Goal: Task Accomplishment & Management: Use online tool/utility

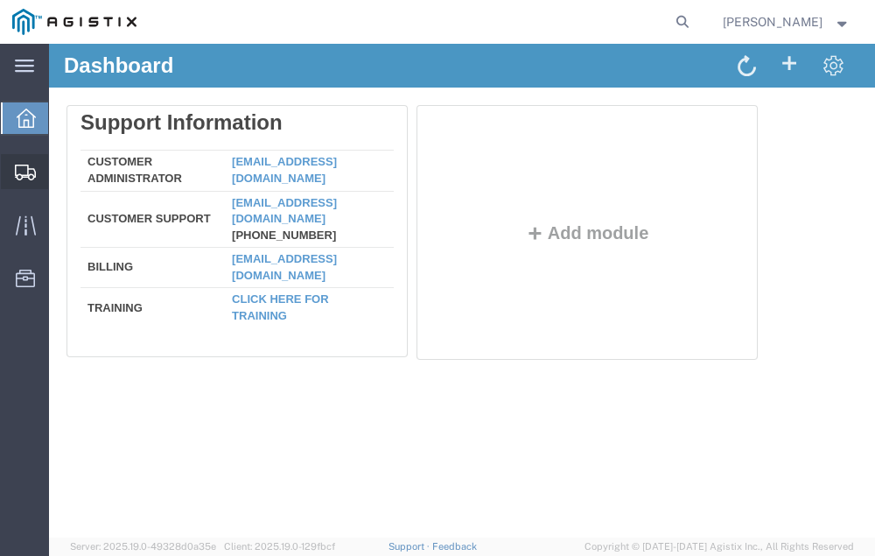
click at [0, 0] on span "Shipment Manager" at bounding box center [0, 0] width 0 height 0
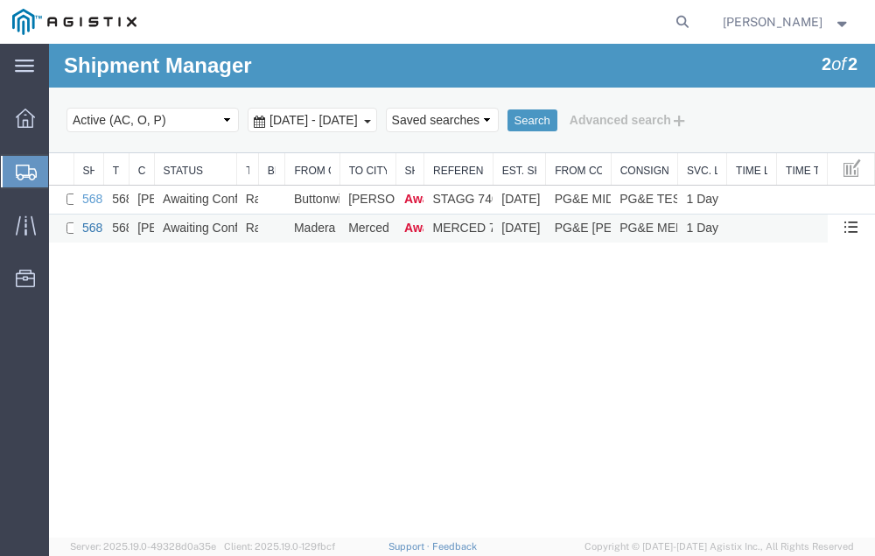
click at [93, 226] on link "56852526" at bounding box center [109, 228] width 54 height 14
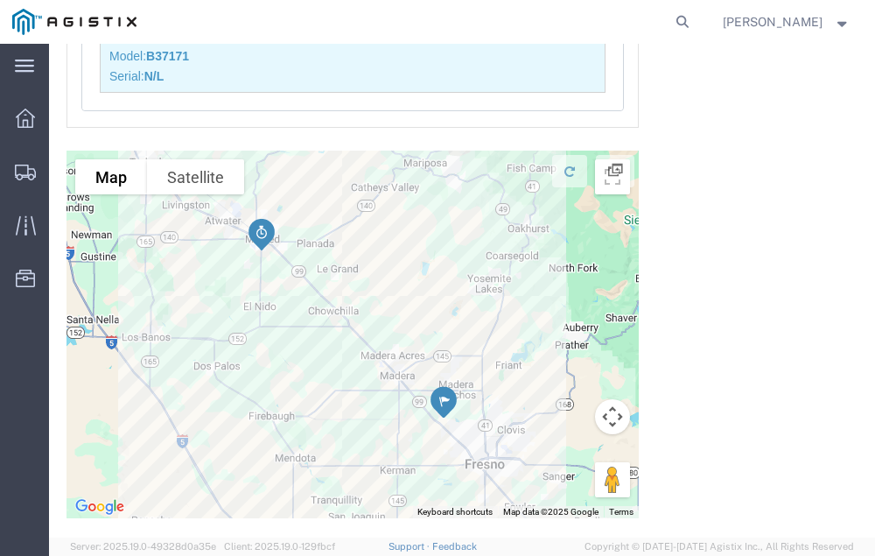
scroll to position [3037, 0]
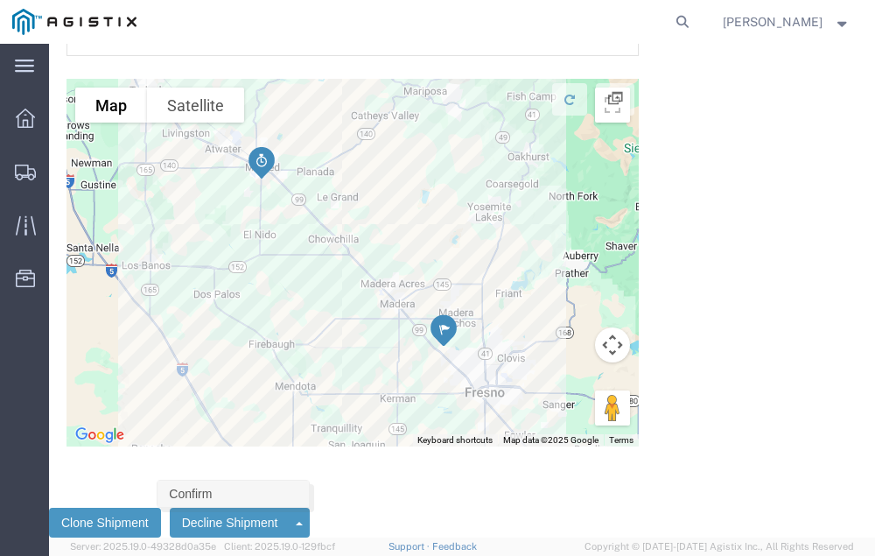
click link "Confirm"
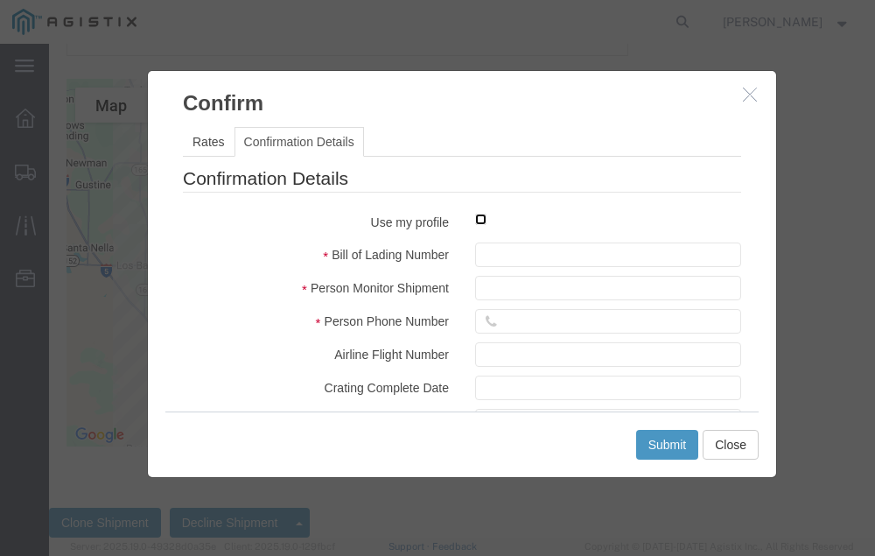
click input "checkbox"
checkbox input "true"
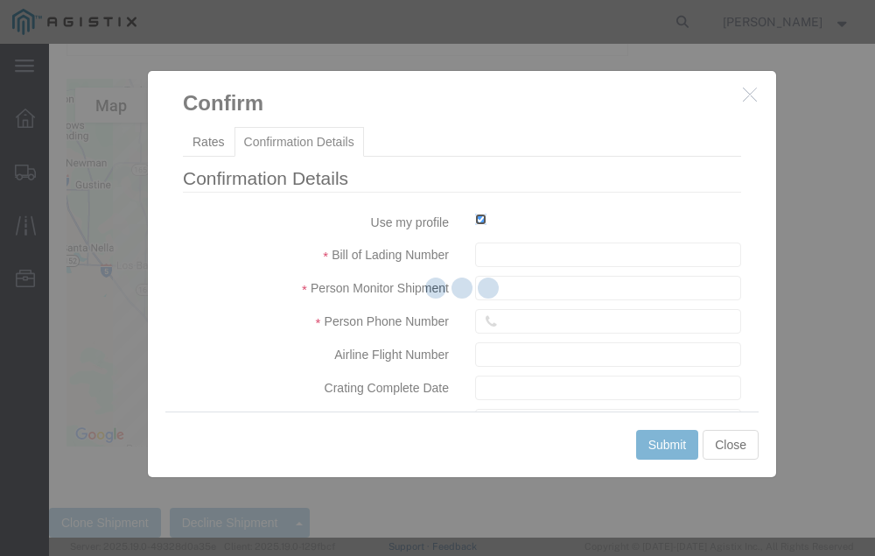
type input "Neil Coehlo"
type input "559-217-7289"
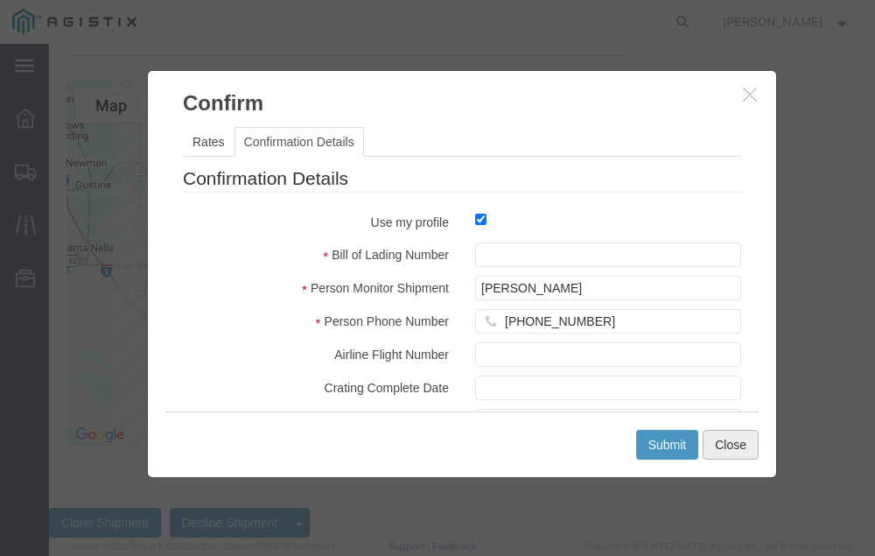
click button "Close"
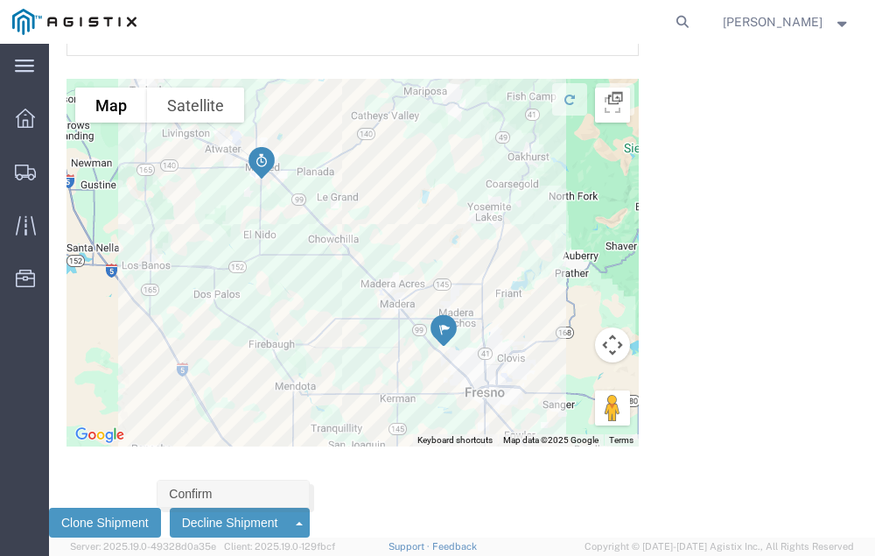
click link "Confirm"
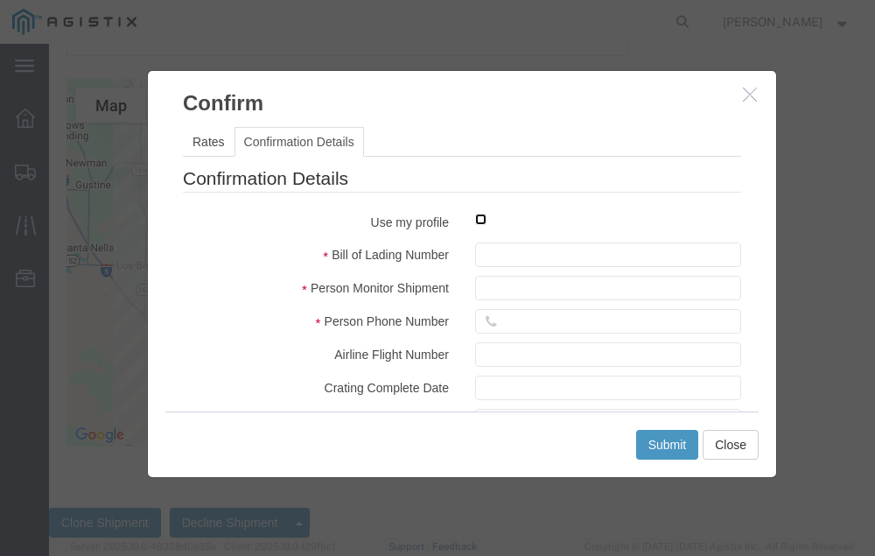
click input "checkbox"
checkbox input "true"
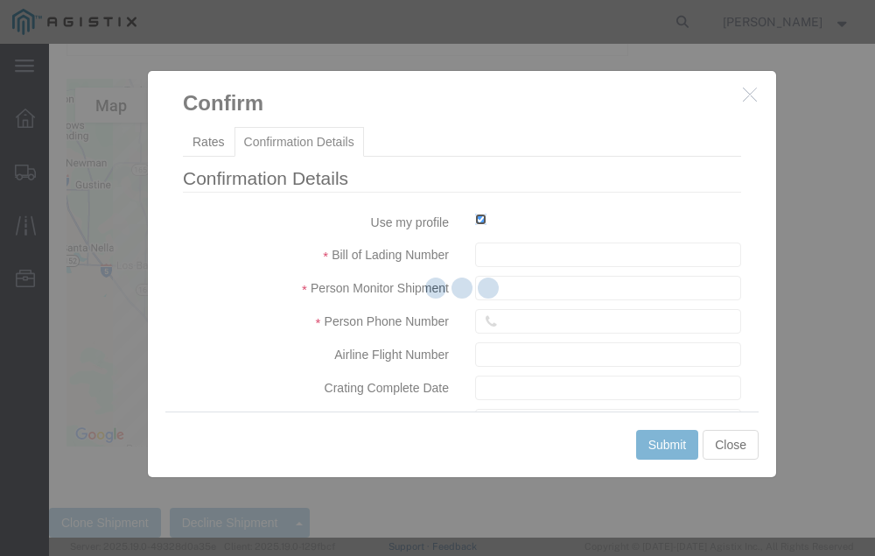
type input "Neil Coehlo"
type input "559-217-7289"
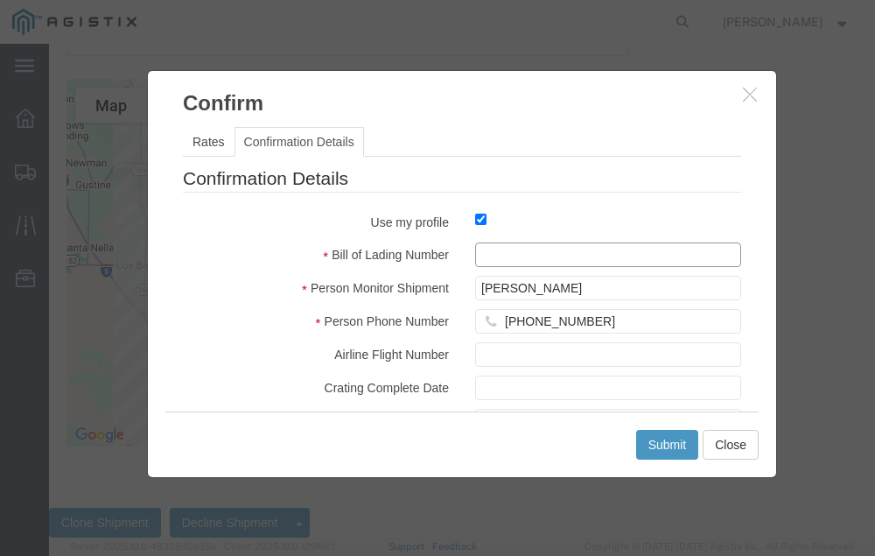
click input "text"
type input "56852526"
click button "Submit"
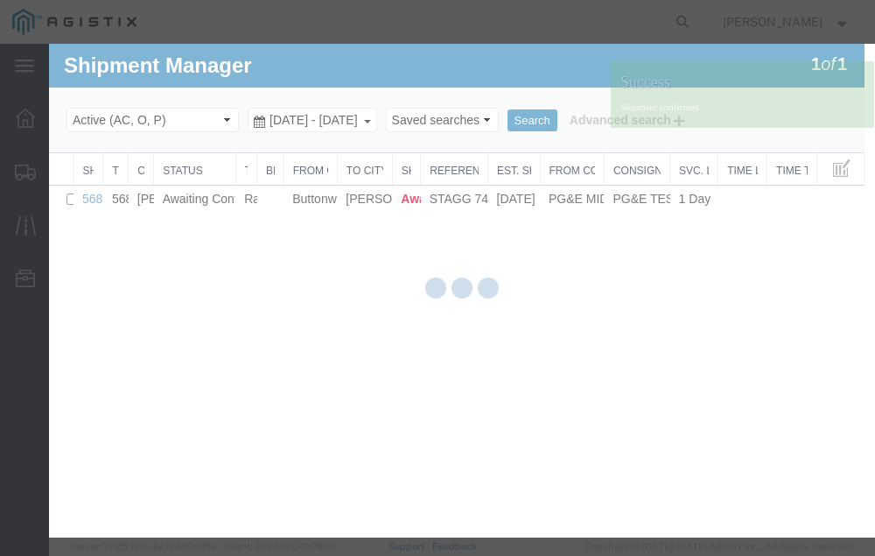
scroll to position [0, 0]
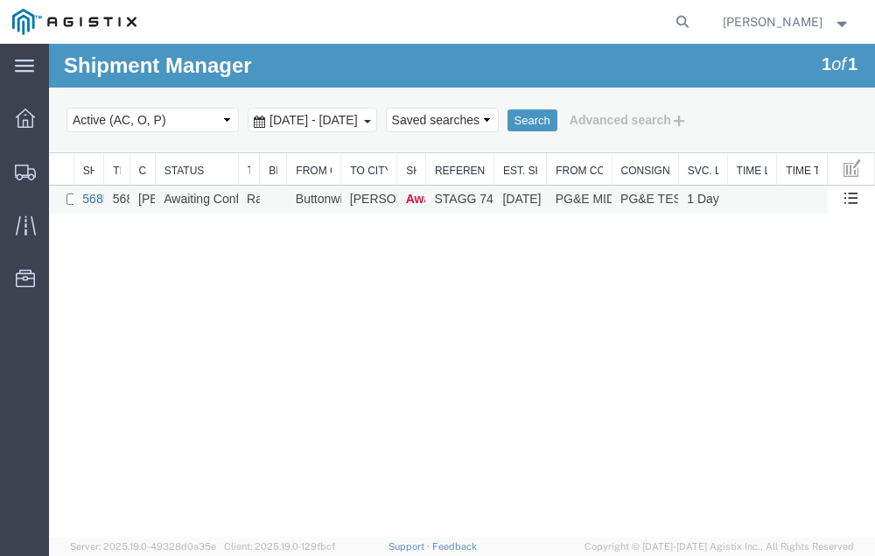
click at [90, 199] on link "56852948" at bounding box center [109, 199] width 54 height 14
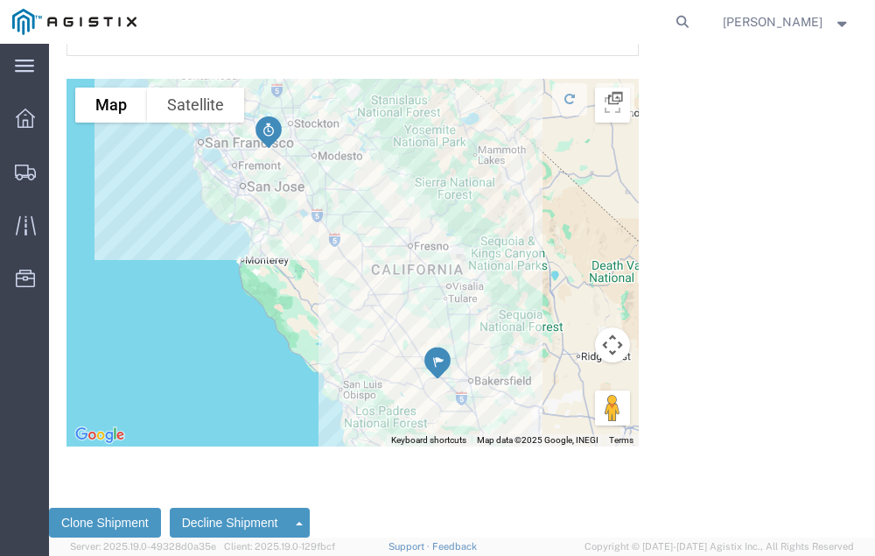
scroll to position [3977, 0]
click link "Confirm"
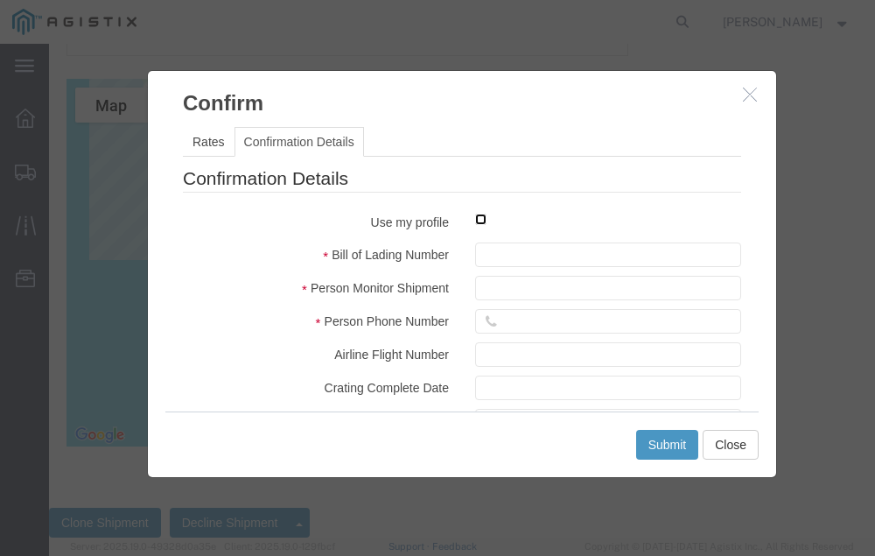
click input "checkbox"
checkbox input "true"
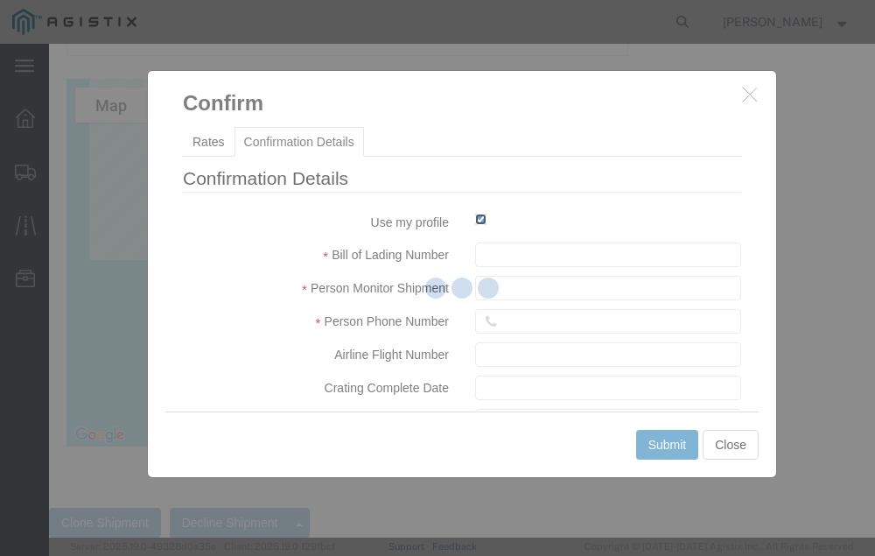
type input "Neil Coehlo"
type input "559-217-7289"
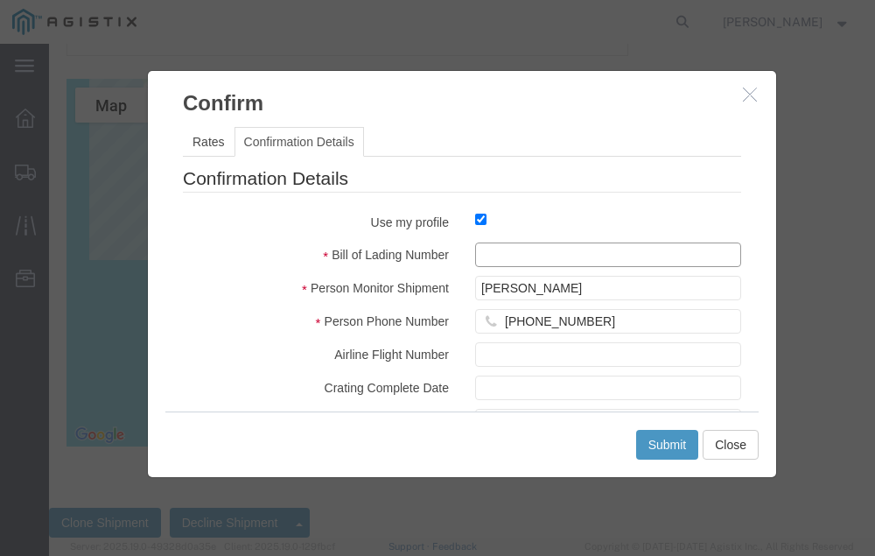
click input "text"
type input "56852948"
click button "Submit"
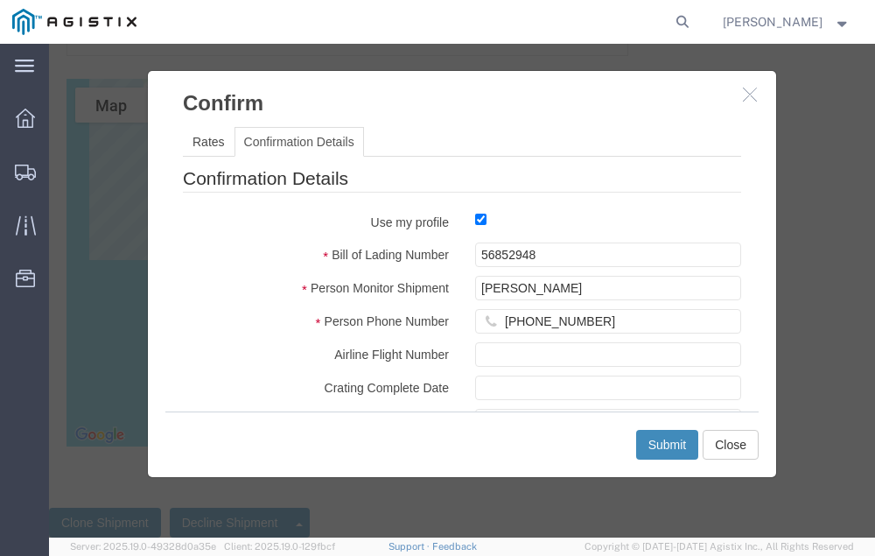
scroll to position [0, 0]
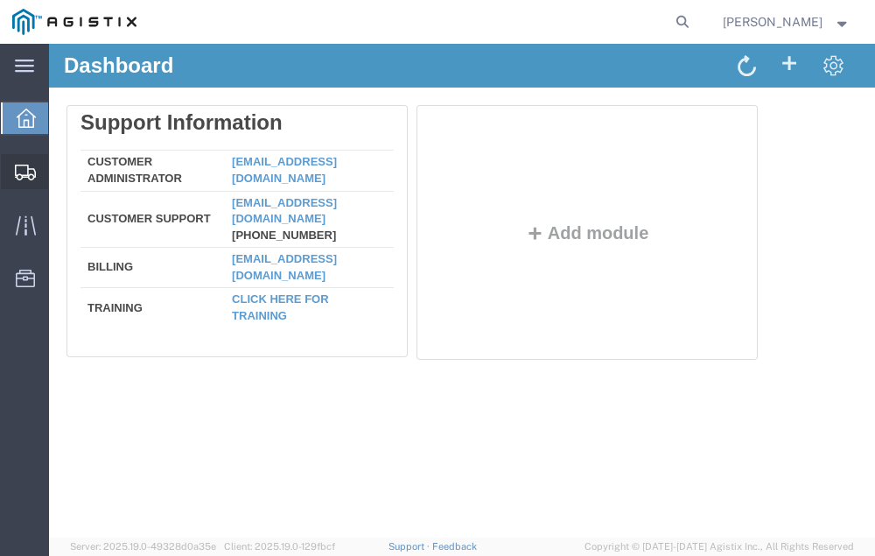
click at [0, 0] on span "Shipment Manager" at bounding box center [0, 0] width 0 height 0
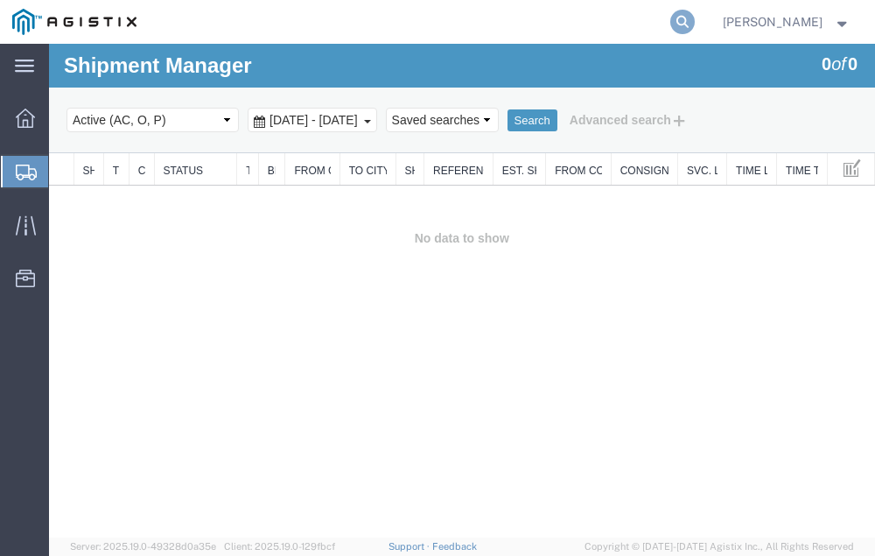
click at [695, 18] on icon at bounding box center [682, 22] width 25 height 25
type input "56838886"
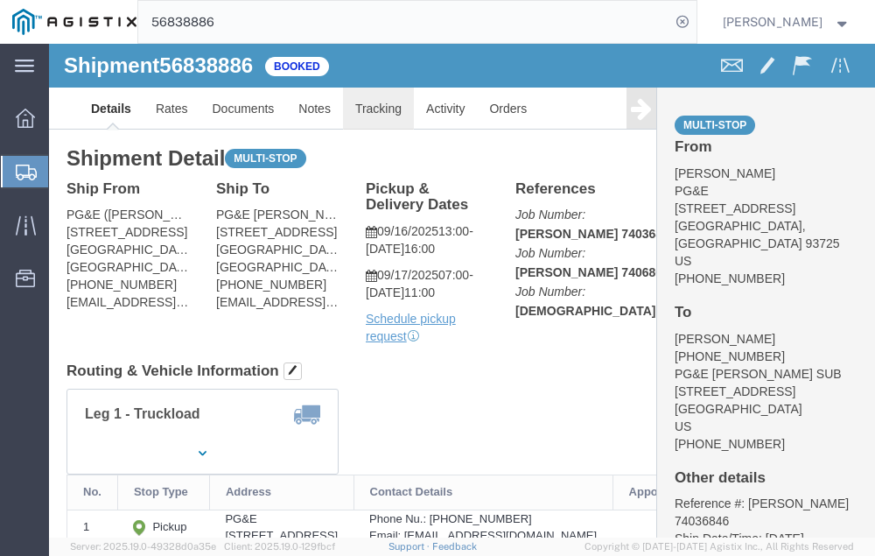
click link "Tracking"
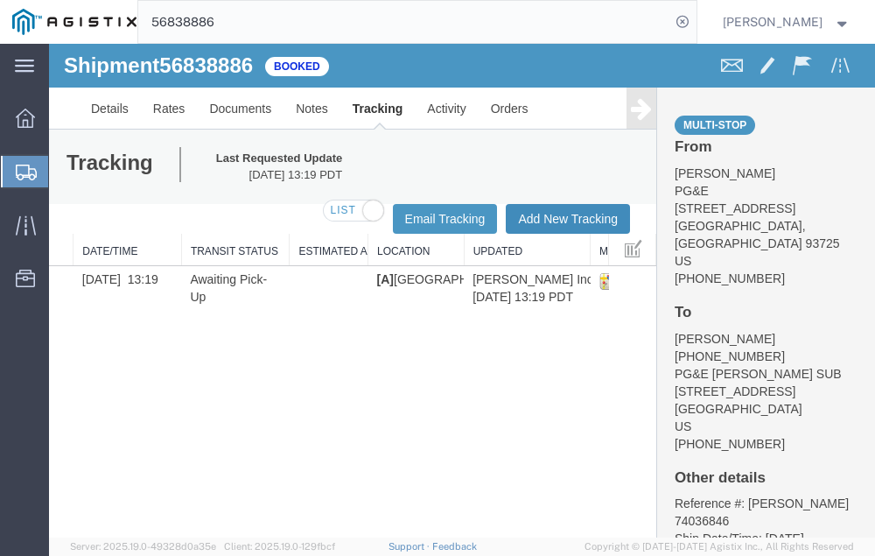
click at [550, 214] on button "Add New Tracking" at bounding box center [568, 219] width 124 height 30
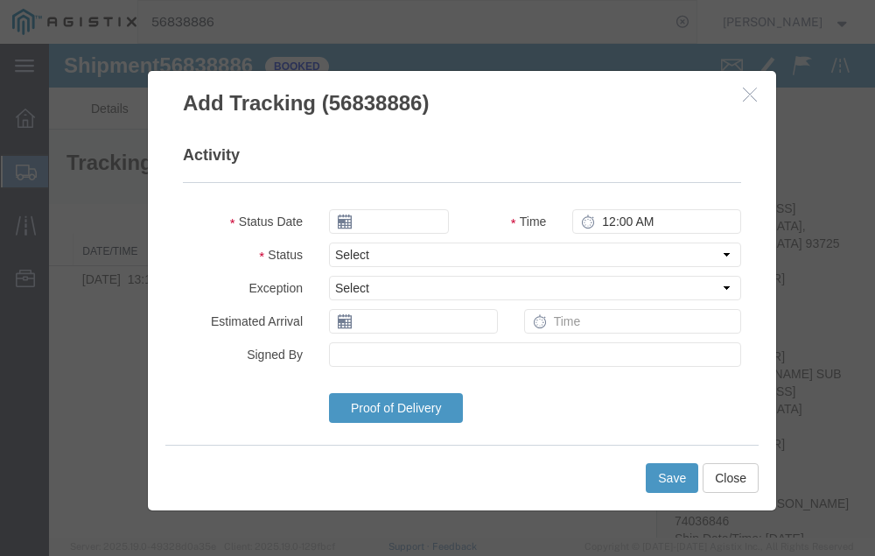
type input "09/17/2025"
type input "2:00 PM"
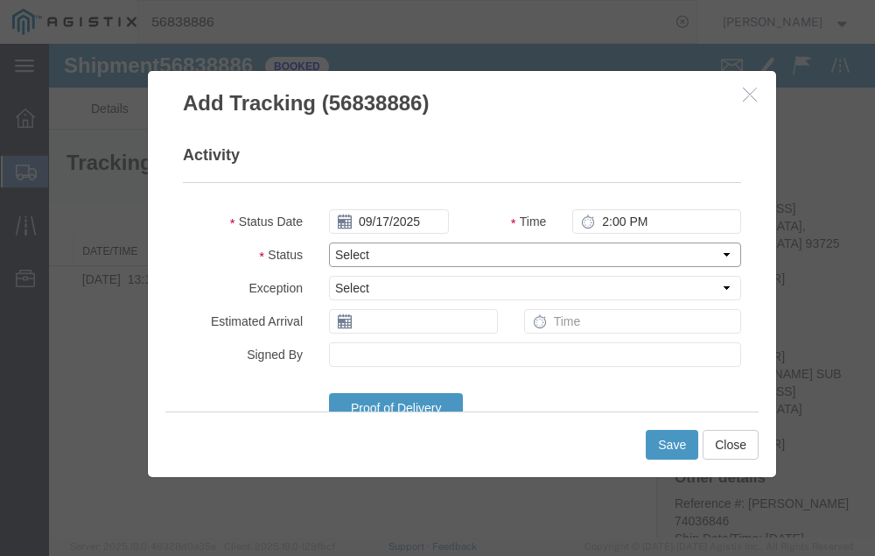
click at [397, 253] on select "Select Arrival Notice Available Arrival Notice Imported Arrive at Delivery Loca…" at bounding box center [535, 254] width 412 height 25
select select "DELIVRED"
click at [329, 242] on select "Select Arrival Notice Available Arrival Notice Imported Arrive at Delivery Loca…" at bounding box center [535, 254] width 412 height 25
click at [390, 319] on input "text" at bounding box center [413, 321] width 169 height 25
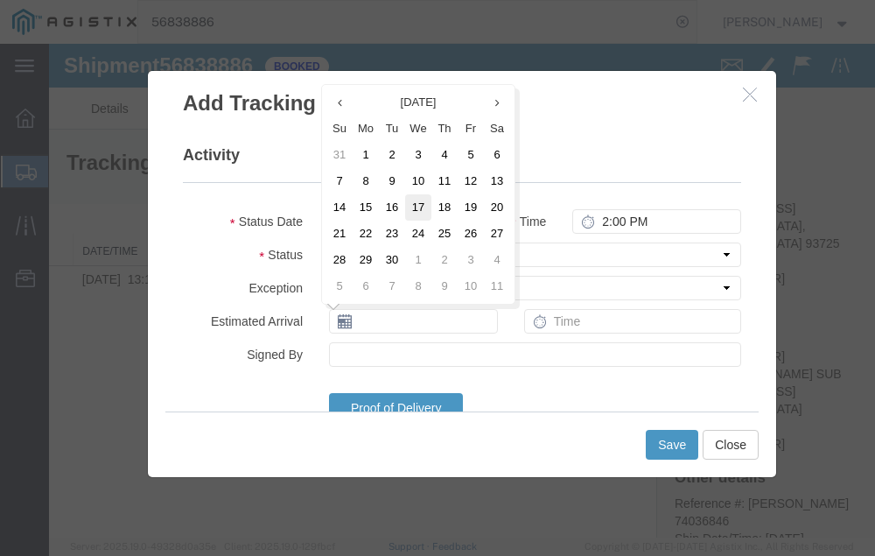
click at [419, 204] on td "17" at bounding box center [418, 207] width 26 height 26
type input "09/17/2025"
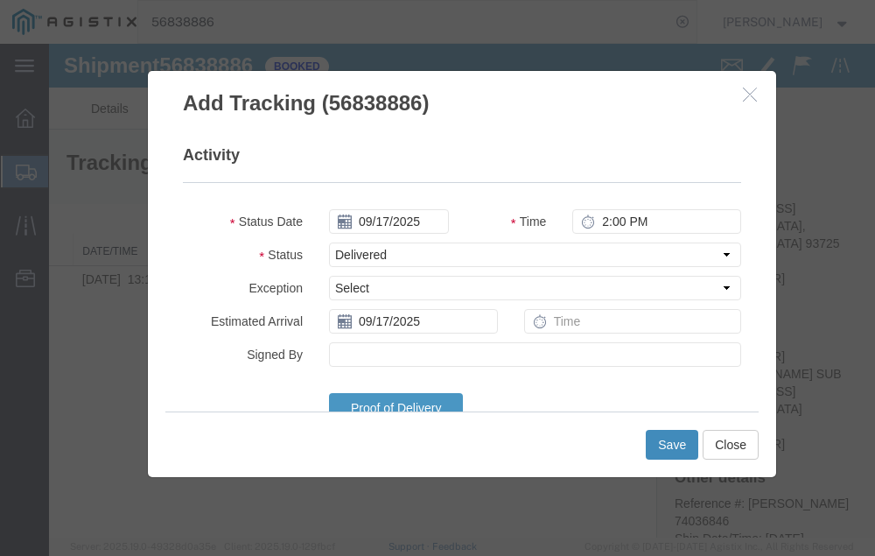
click at [668, 443] on button "Save" at bounding box center [672, 445] width 53 height 30
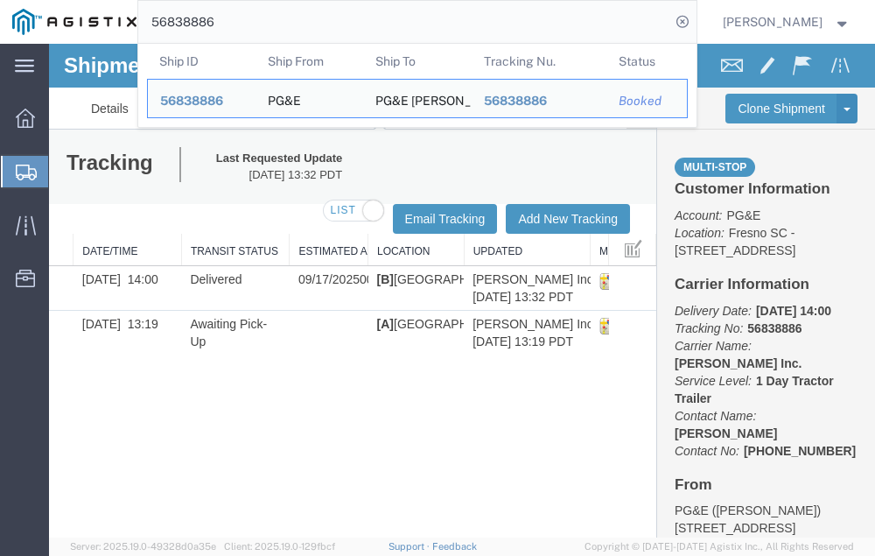
click at [257, 19] on input "56838886" at bounding box center [404, 22] width 532 height 42
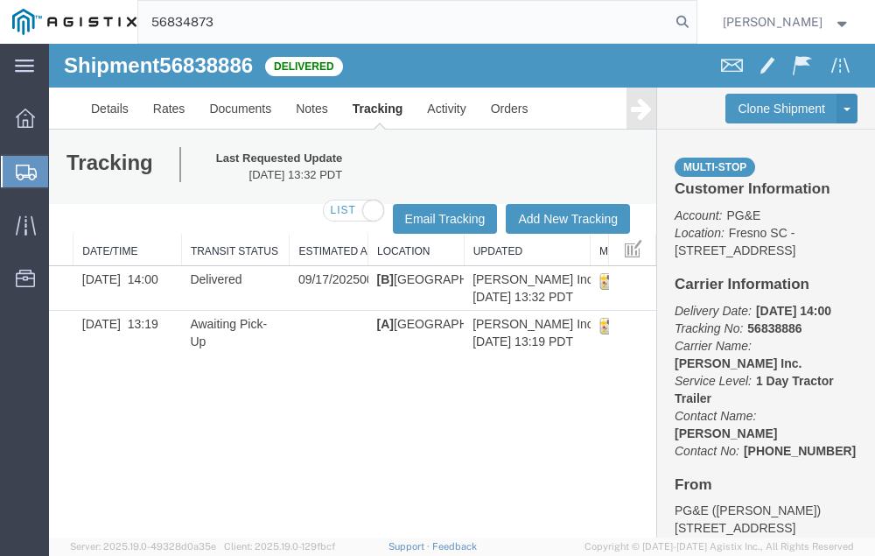
type input "56834873"
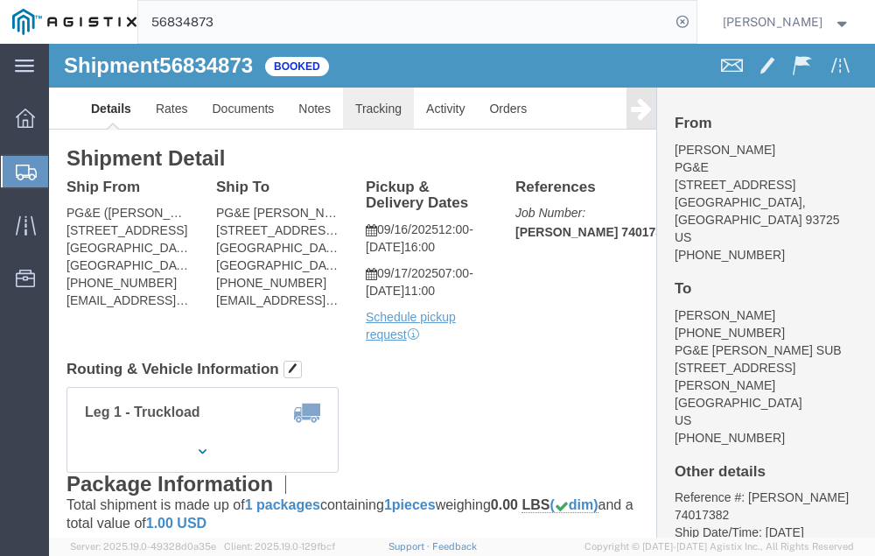
click link "Tracking"
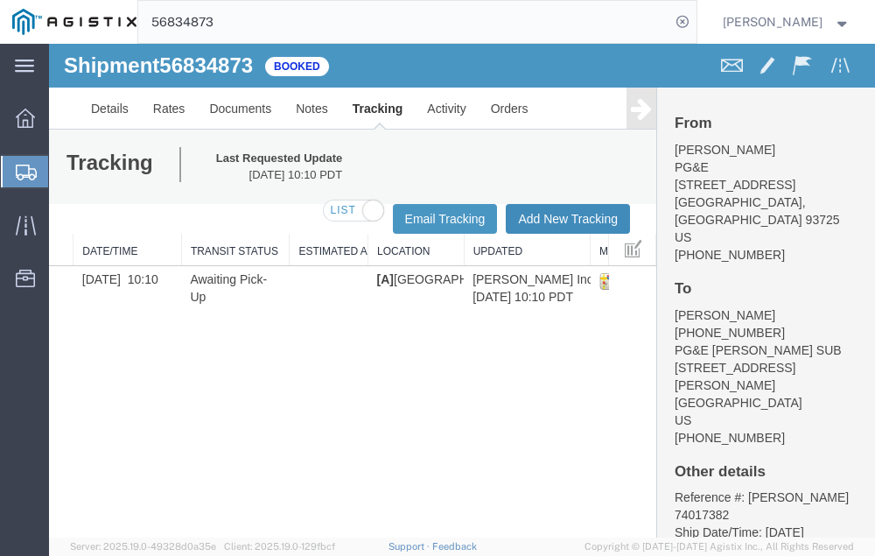
click at [543, 212] on button "Add New Tracking" at bounding box center [568, 219] width 124 height 30
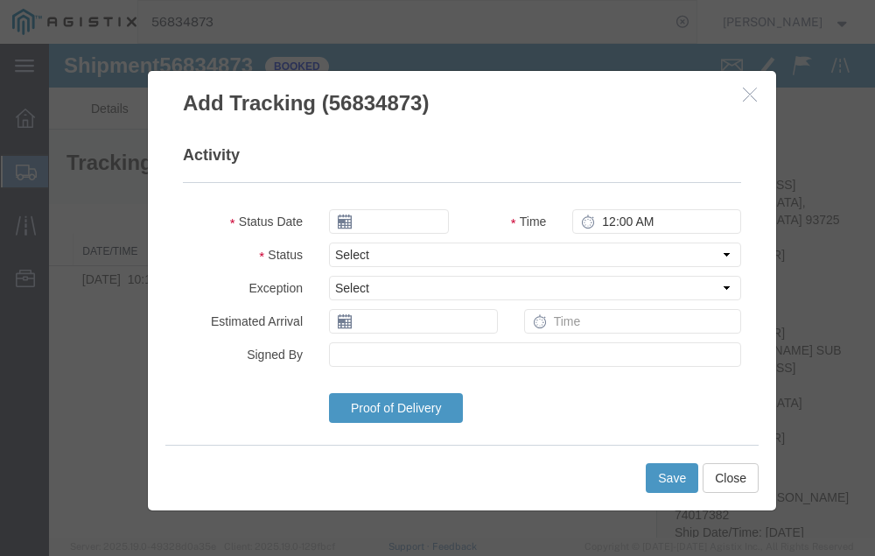
type input "09/17/2025"
type input "2:00 PM"
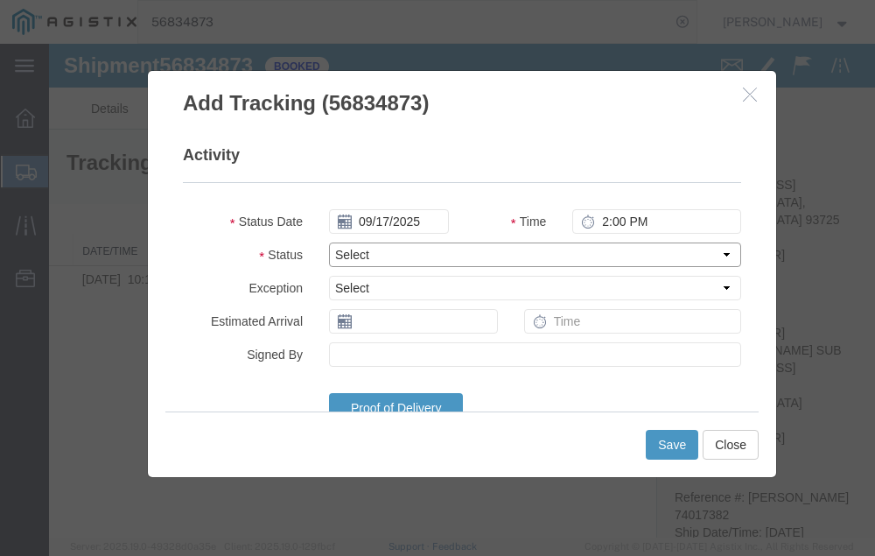
click at [408, 249] on select "Select Arrival Notice Available Arrival Notice Imported Arrive at Delivery Loca…" at bounding box center [535, 254] width 412 height 25
select select "DELIVRED"
click at [329, 242] on select "Select Arrival Notice Available Arrival Notice Imported Arrive at Delivery Loca…" at bounding box center [535, 254] width 412 height 25
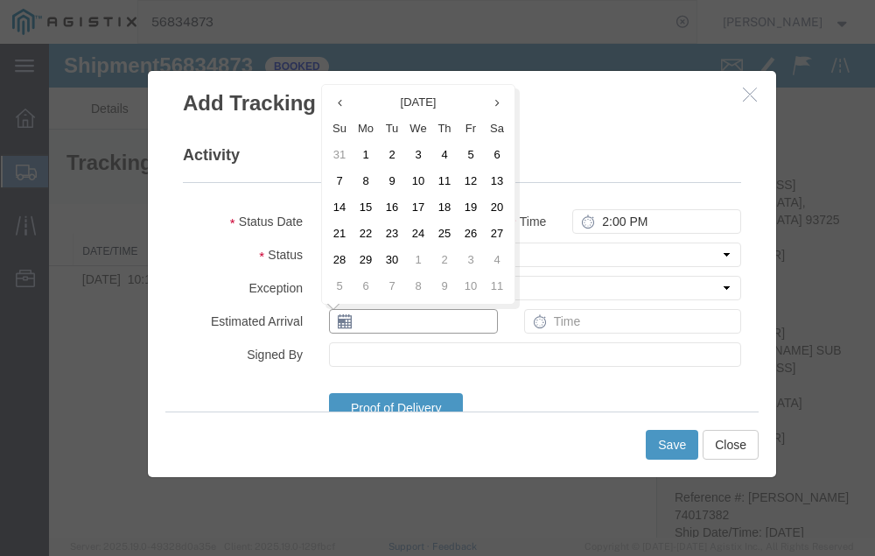
click at [394, 321] on input "text" at bounding box center [413, 321] width 169 height 25
click at [418, 207] on td "17" at bounding box center [418, 207] width 26 height 26
type input "09/17/2025"
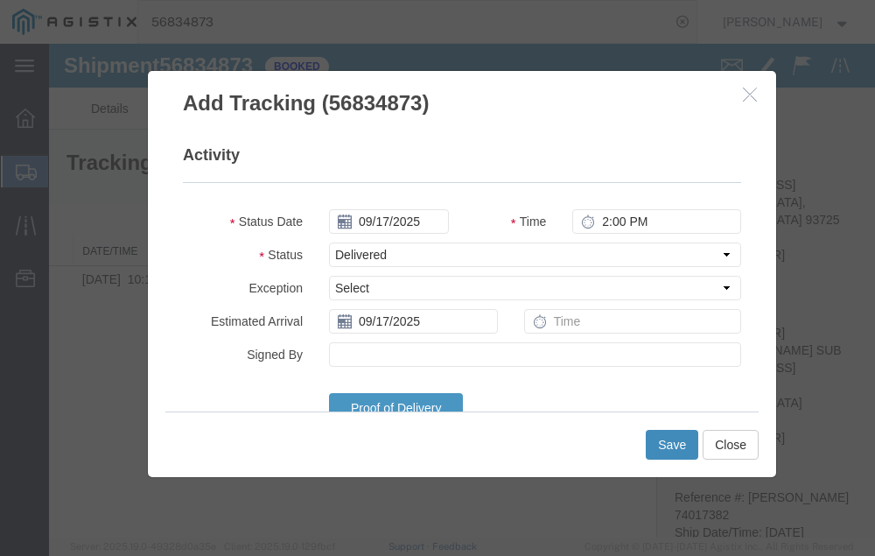
click at [668, 443] on button "Save" at bounding box center [672, 445] width 53 height 30
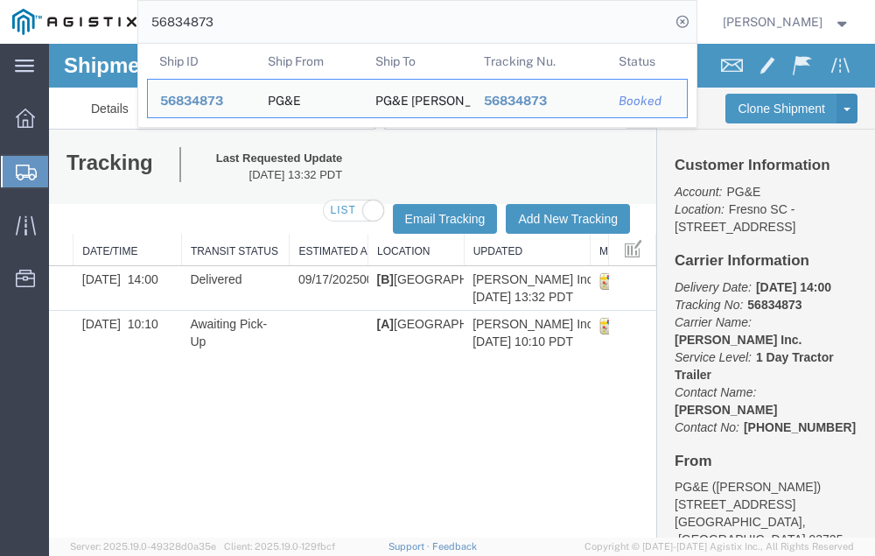
click at [256, 18] on input "56834873" at bounding box center [404, 22] width 532 height 42
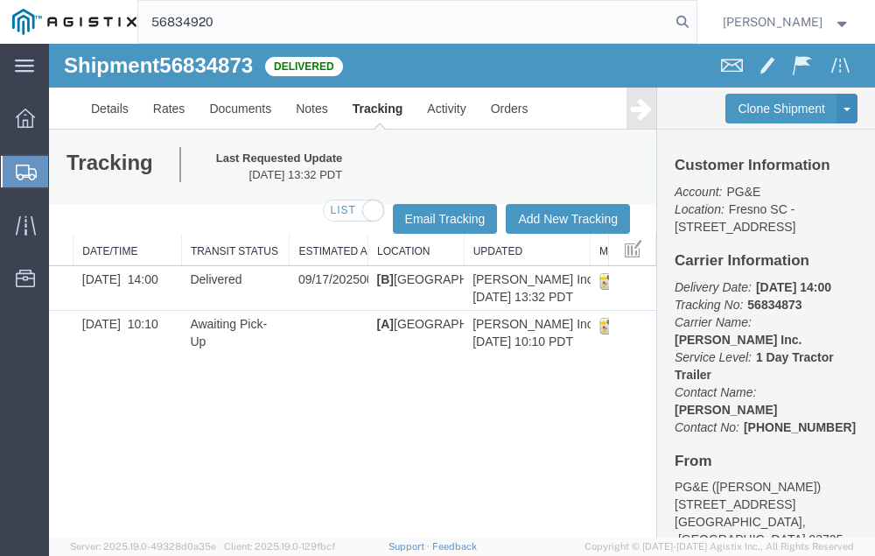
type input "56834920"
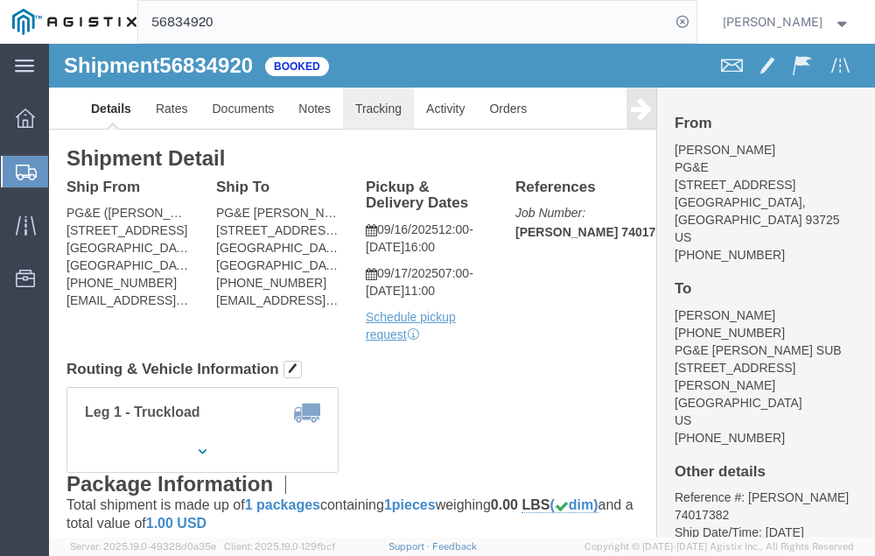
click link "Tracking"
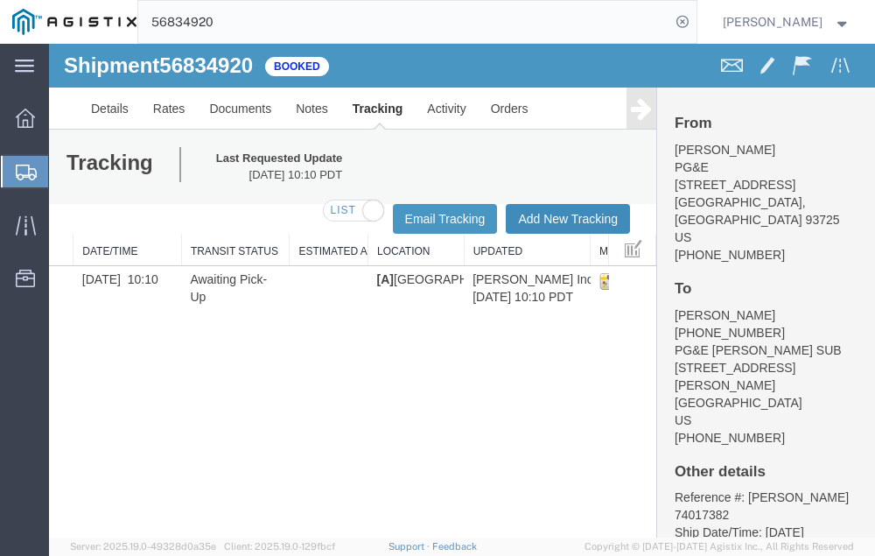
click at [547, 212] on button "Add New Tracking" at bounding box center [568, 219] width 124 height 30
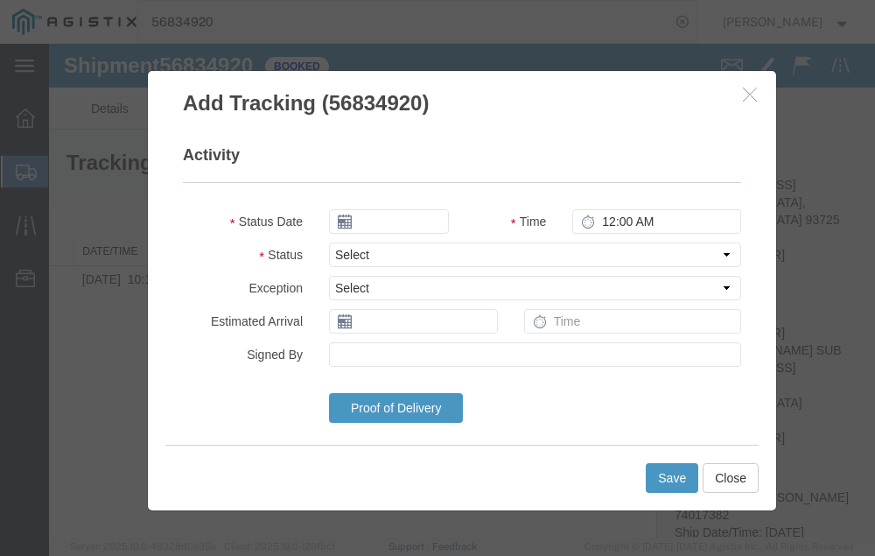
type input "09/17/2025"
type input "2:00 PM"
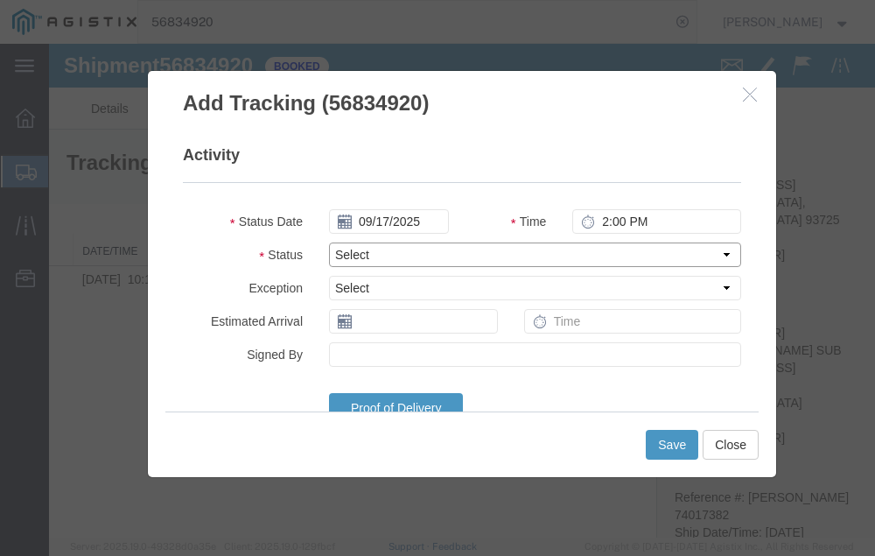
click at [401, 255] on select "Select Arrival Notice Available Arrival Notice Imported Arrive at Delivery Loca…" at bounding box center [535, 254] width 412 height 25
select select "DELIVRED"
click at [329, 242] on select "Select Arrival Notice Available Arrival Notice Imported Arrive at Delivery Loca…" at bounding box center [535, 254] width 412 height 25
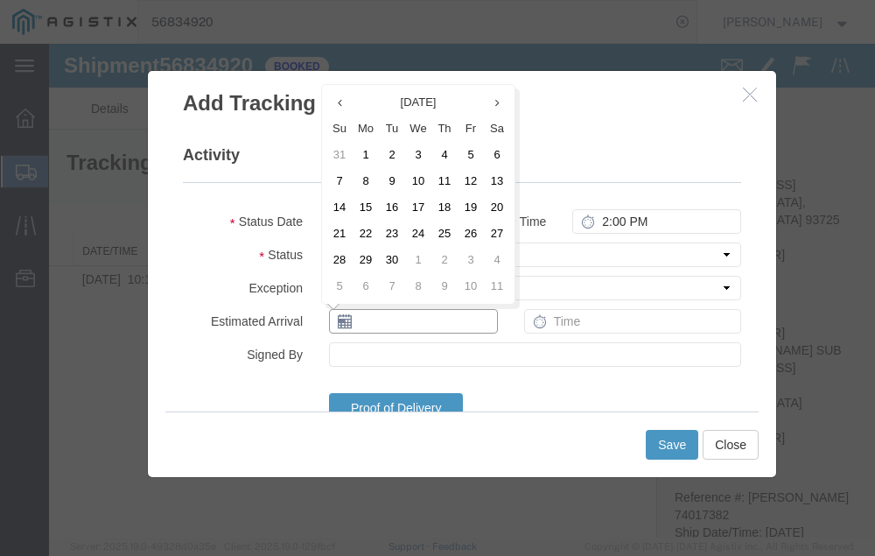
click at [391, 321] on input "text" at bounding box center [413, 321] width 169 height 25
click at [417, 199] on td "17" at bounding box center [418, 207] width 26 height 26
type input "09/17/2025"
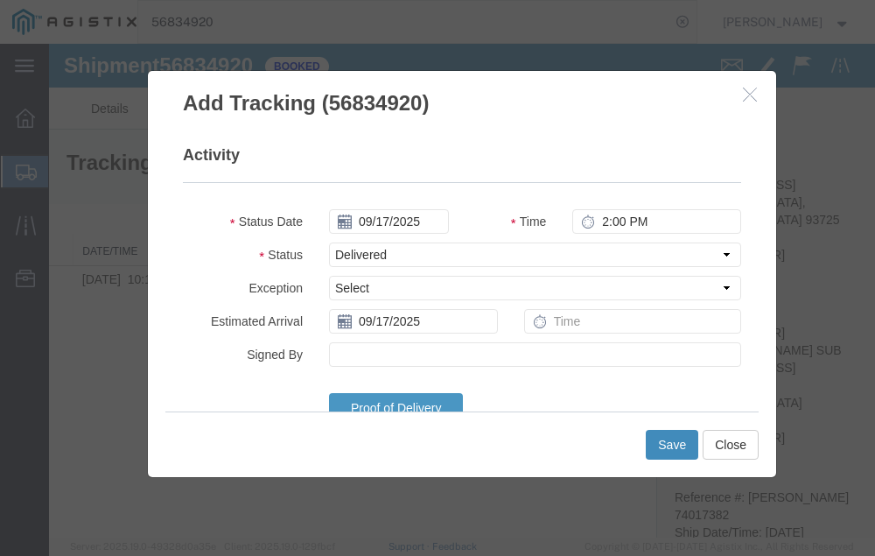
click at [663, 440] on button "Save" at bounding box center [672, 445] width 53 height 30
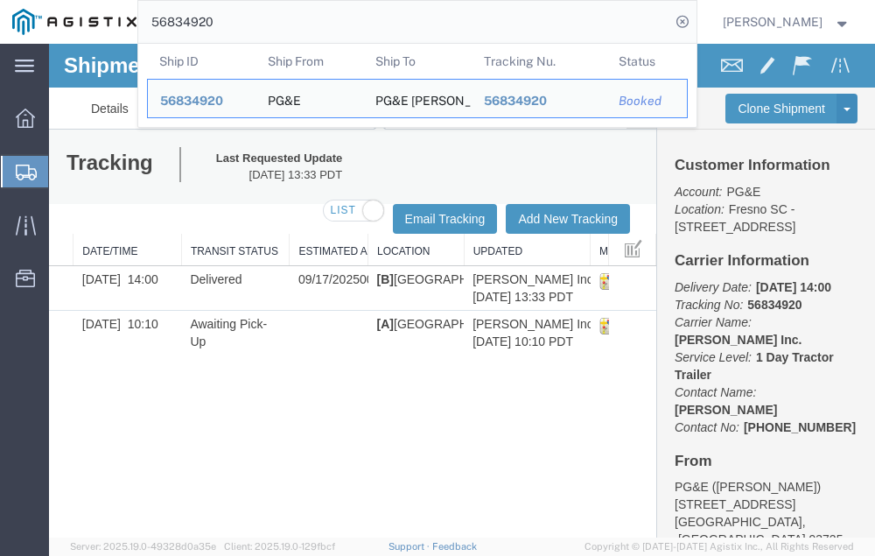
click at [256, 21] on input "56834920" at bounding box center [404, 22] width 532 height 42
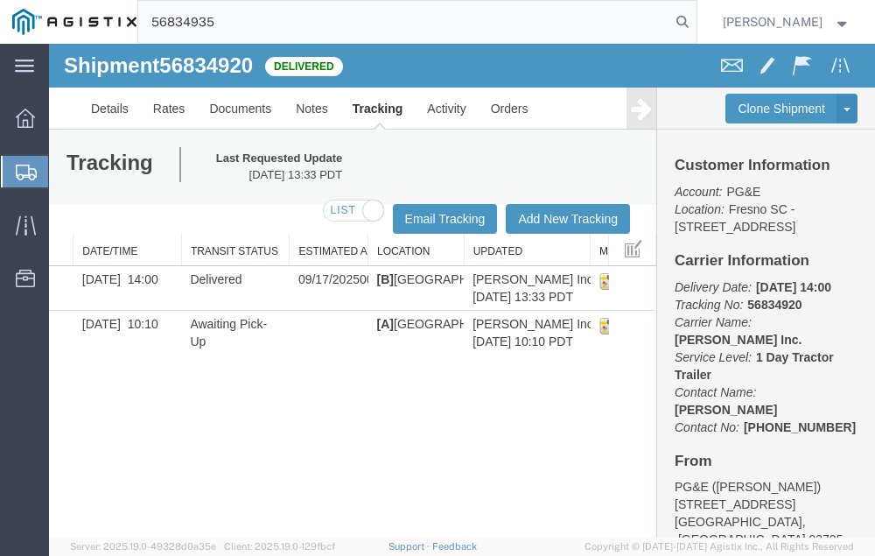
type input "56834935"
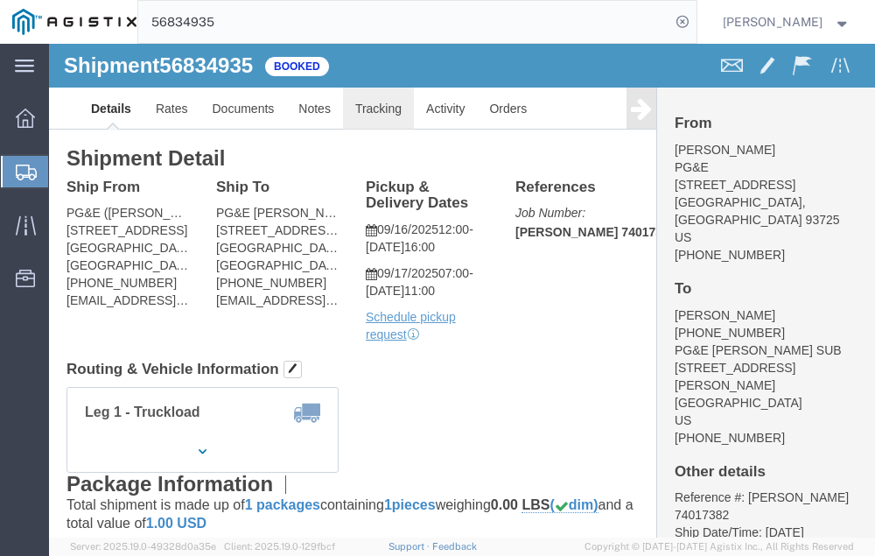
click link "Tracking"
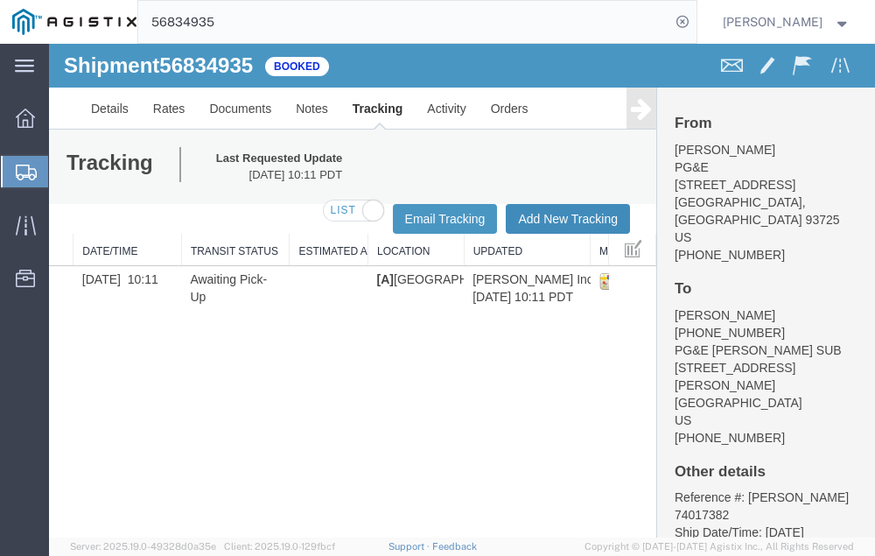
click at [548, 213] on button "Add New Tracking" at bounding box center [568, 219] width 124 height 30
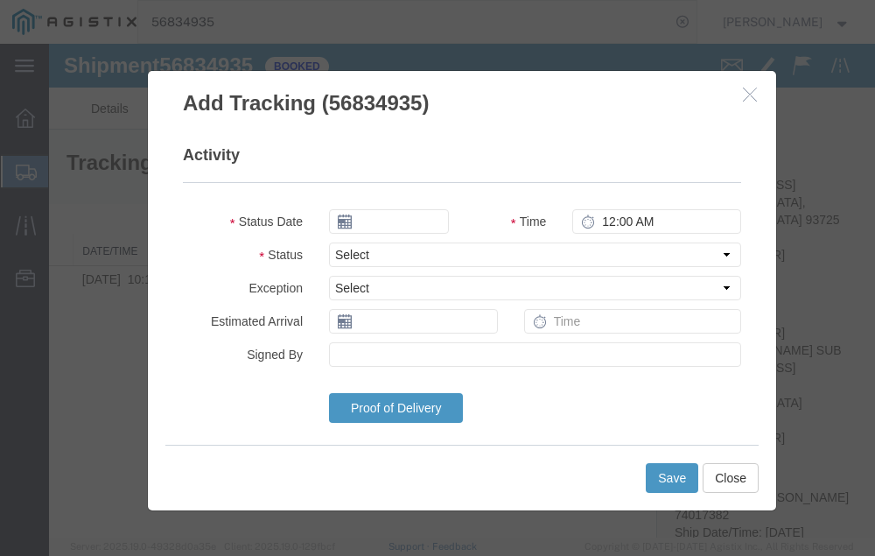
type input "09/17/2025"
type input "2:00 PM"
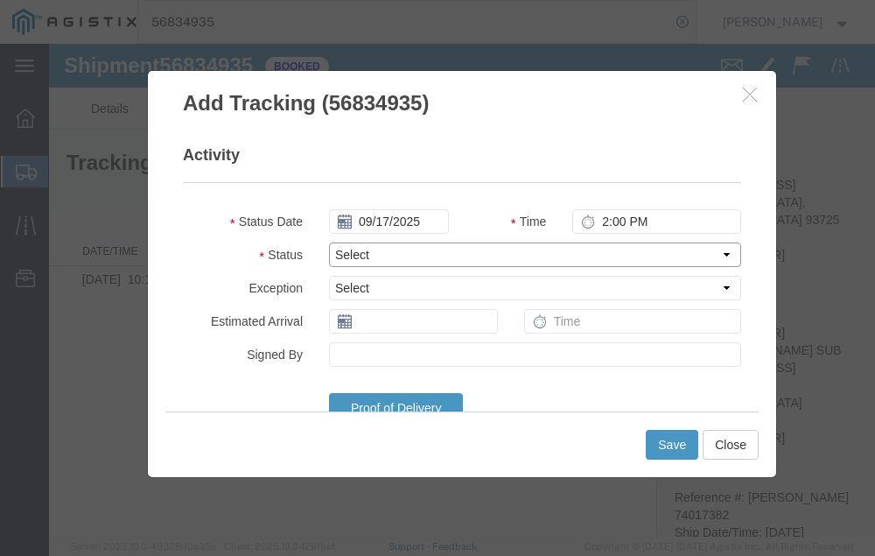
click at [423, 256] on select "Select Arrival Notice Available Arrival Notice Imported Arrive at Delivery Loca…" at bounding box center [535, 254] width 412 height 25
select select "DELIVRED"
click at [329, 242] on select "Select Arrival Notice Available Arrival Notice Imported Arrive at Delivery Loca…" at bounding box center [535, 254] width 412 height 25
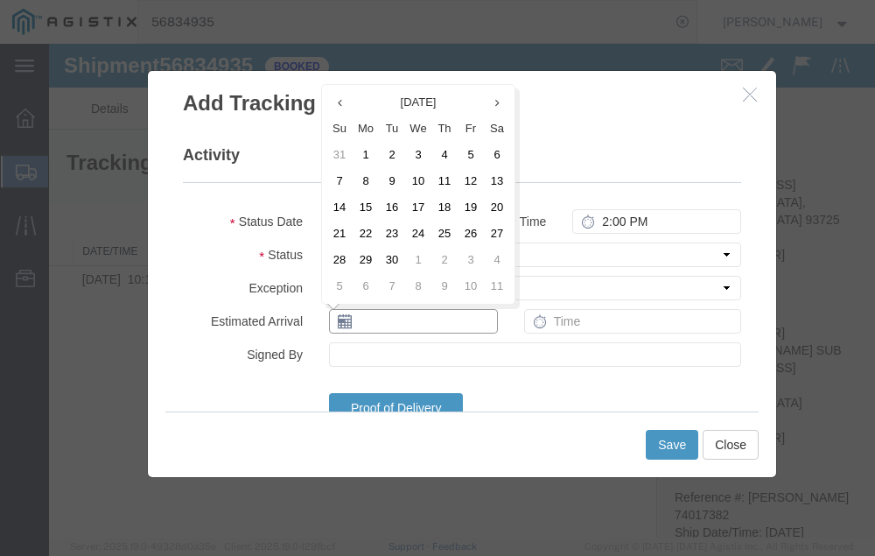
click at [401, 321] on input "text" at bounding box center [413, 321] width 169 height 25
click at [417, 204] on td "17" at bounding box center [418, 207] width 26 height 26
type input "09/17/2025"
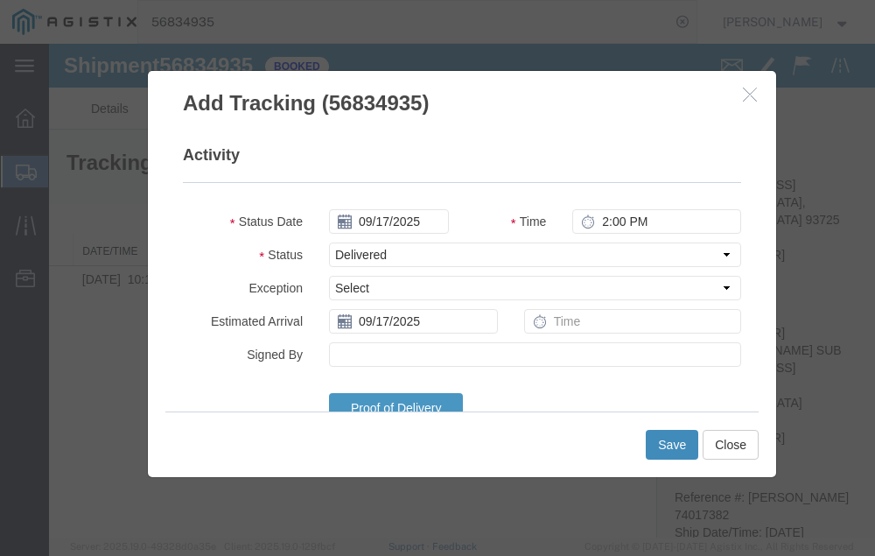
click at [666, 440] on button "Save" at bounding box center [672, 445] width 53 height 30
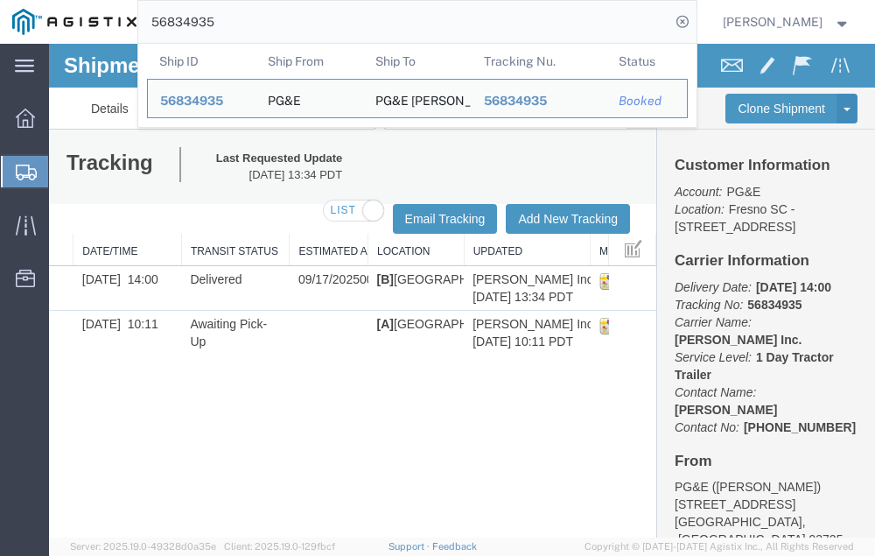
click at [256, 20] on input "56834935" at bounding box center [404, 22] width 532 height 42
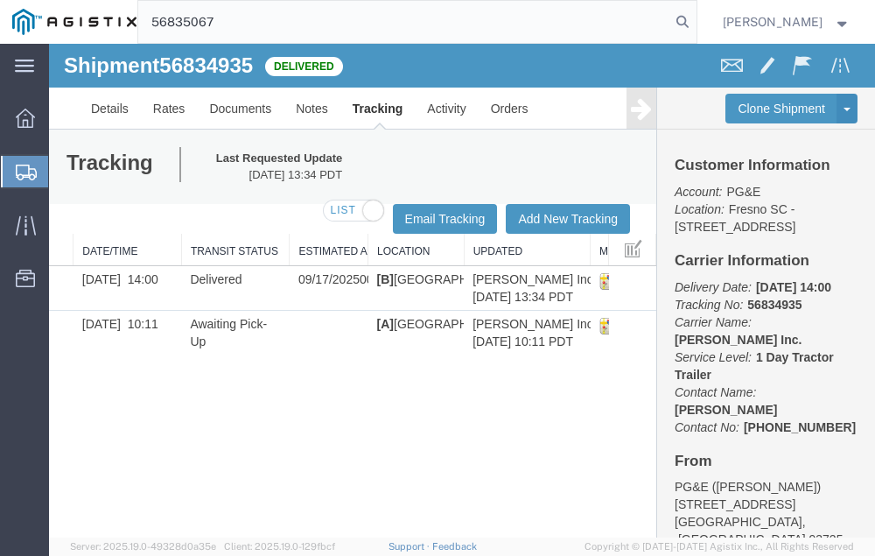
type input "56835067"
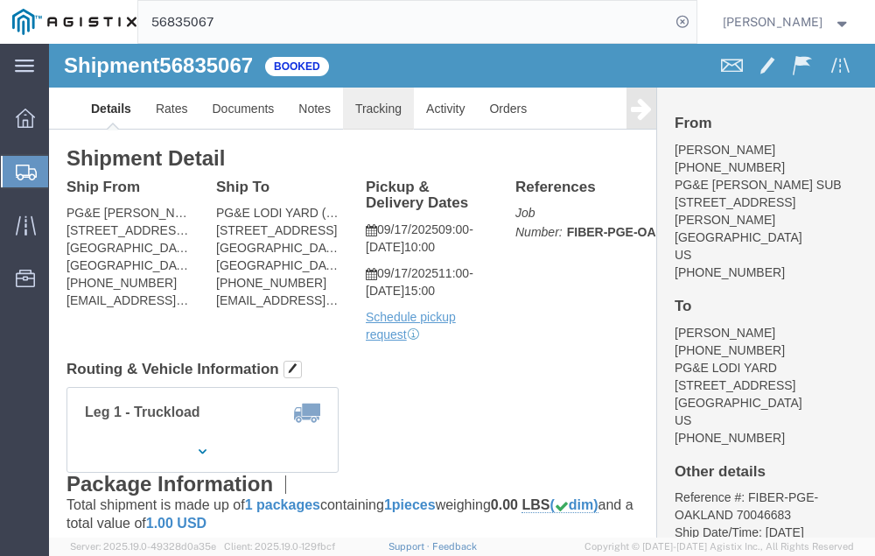
click link "Tracking"
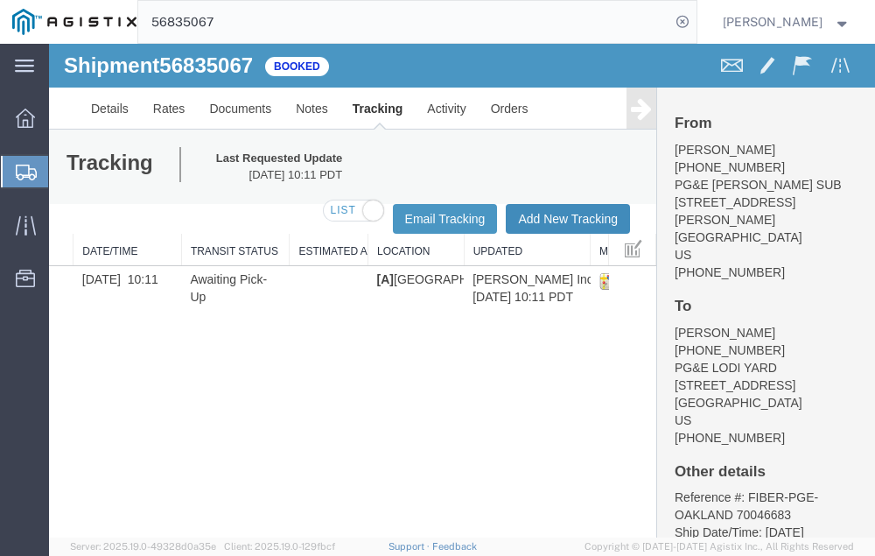
click at [543, 213] on button "Add New Tracking" at bounding box center [568, 219] width 124 height 30
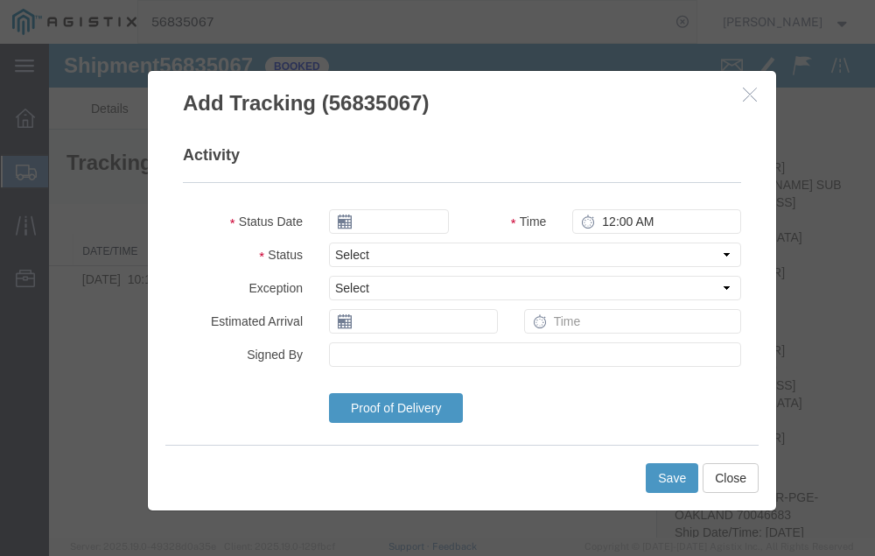
type input "09/17/2025"
type input "2:00 PM"
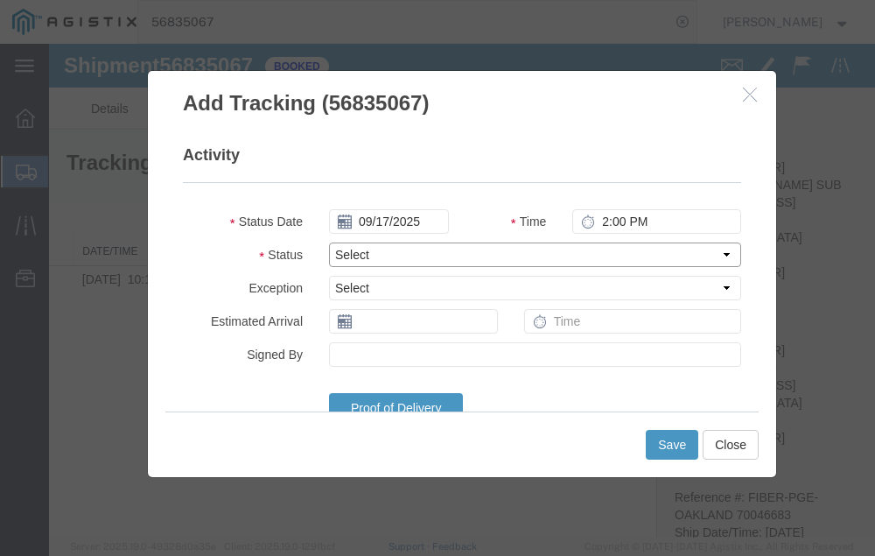
click at [416, 252] on select "Select Arrival Notice Available Arrival Notice Imported Arrive at Delivery Loca…" at bounding box center [535, 254] width 412 height 25
select select "DELIVRED"
click at [329, 242] on select "Select Arrival Notice Available Arrival Notice Imported Arrive at Delivery Loca…" at bounding box center [535, 254] width 412 height 25
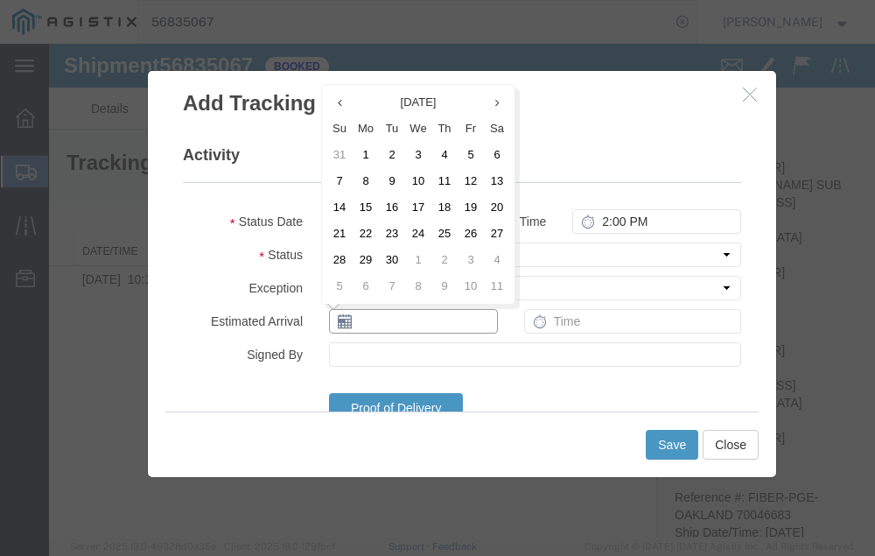
click at [381, 324] on input "text" at bounding box center [413, 321] width 169 height 25
click at [417, 206] on td "17" at bounding box center [418, 207] width 26 height 26
type input "09/17/2025"
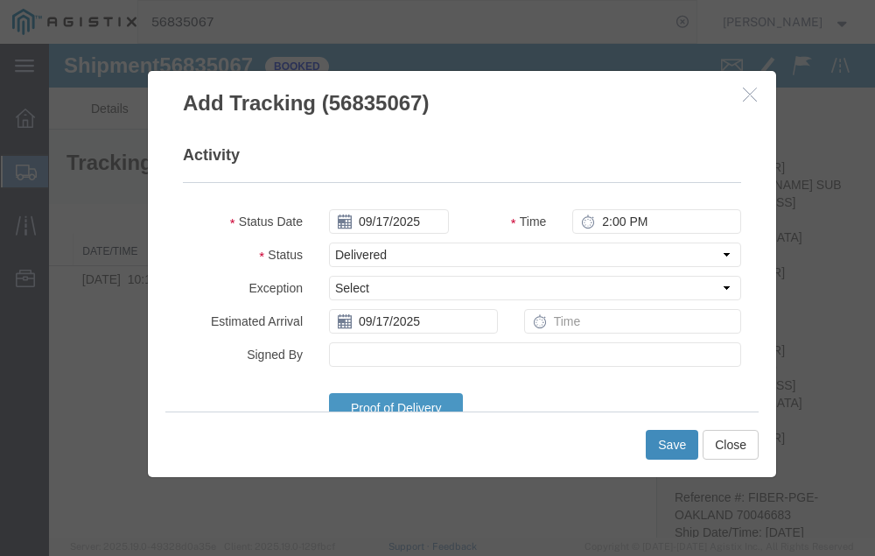
click at [671, 437] on button "Save" at bounding box center [672, 445] width 53 height 30
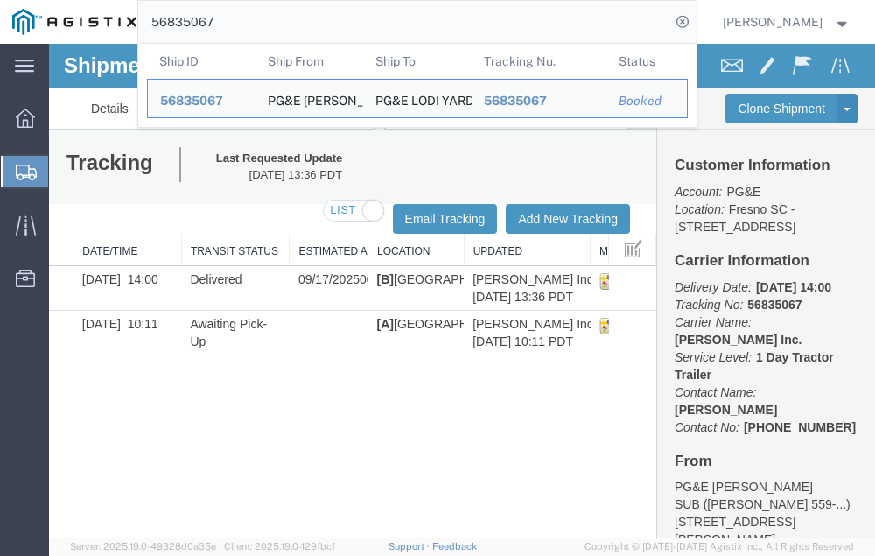
click at [256, 24] on input "56835067" at bounding box center [404, 22] width 532 height 42
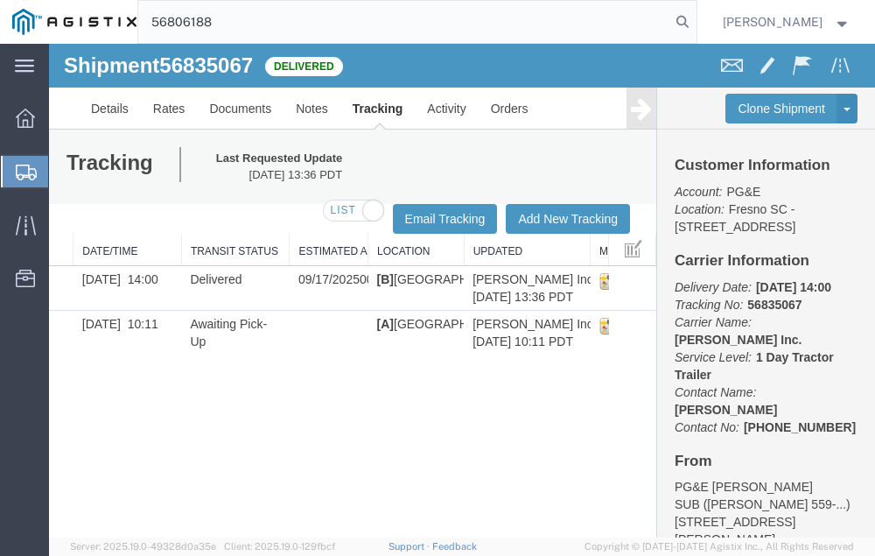
type input "56806188"
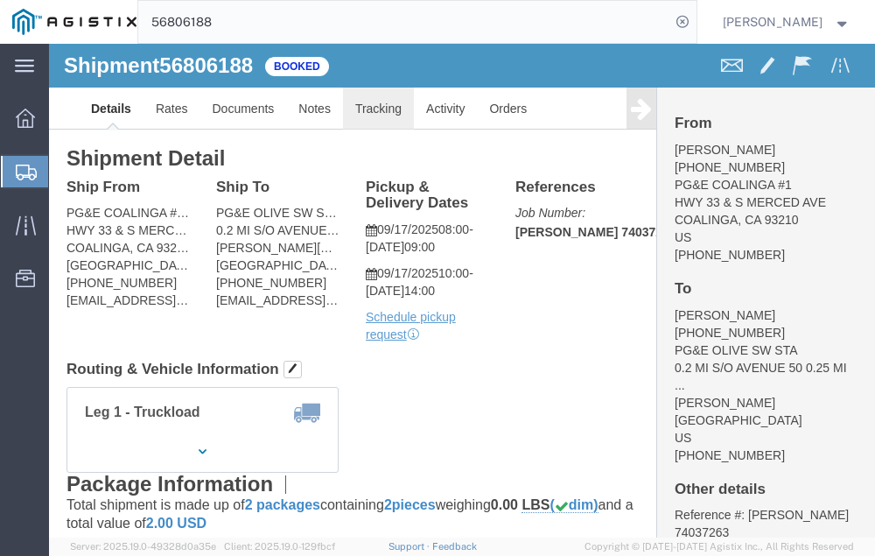
click link "Tracking"
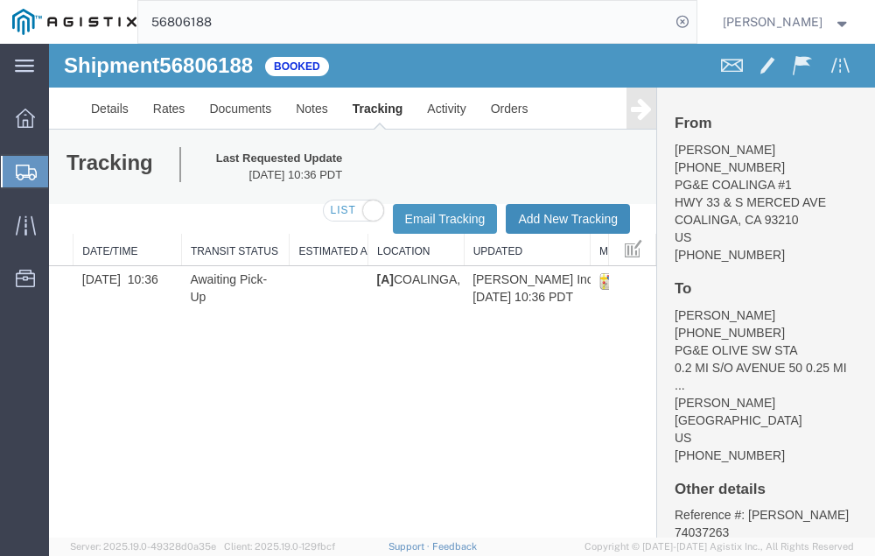
click at [539, 214] on button "Add New Tracking" at bounding box center [568, 219] width 124 height 30
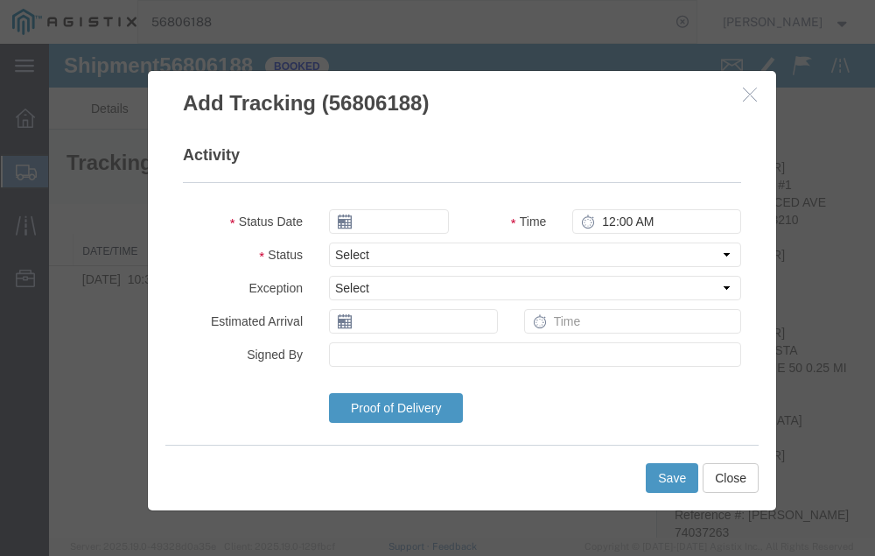
type input "09/17/2025"
type input "2:00 PM"
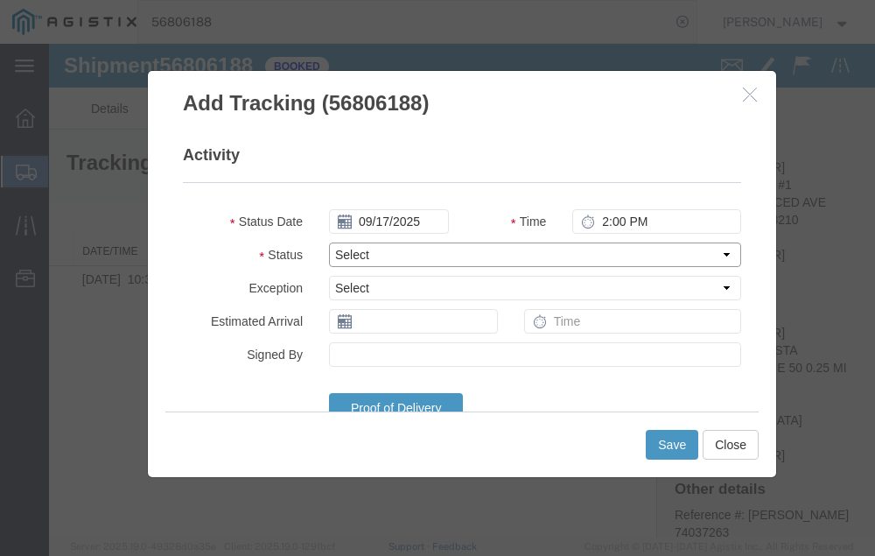
click at [432, 252] on select "Select Arrival Notice Available Arrival Notice Imported Arrive at Delivery Loca…" at bounding box center [535, 254] width 412 height 25
select select "DELIVRED"
click at [329, 242] on select "Select Arrival Notice Available Arrival Notice Imported Arrive at Delivery Loca…" at bounding box center [535, 254] width 412 height 25
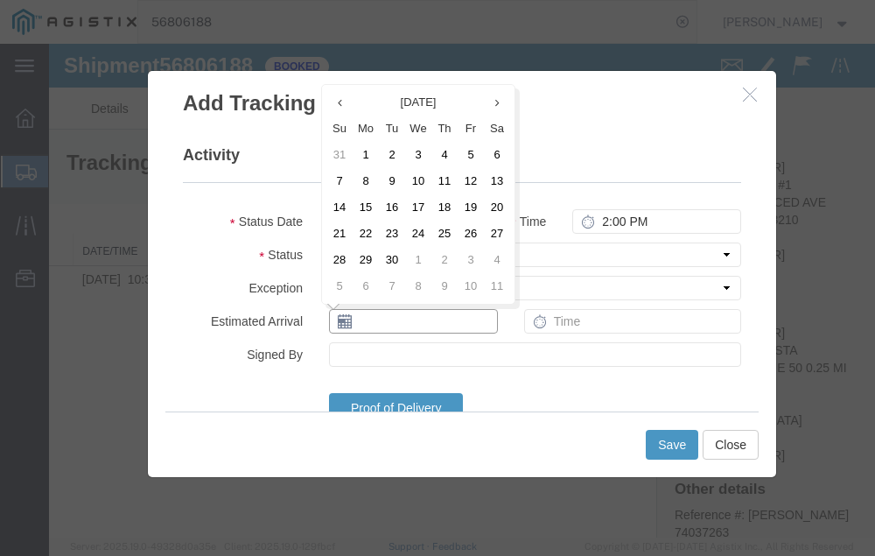
click at [388, 326] on input "text" at bounding box center [413, 321] width 169 height 25
click at [422, 203] on td "17" at bounding box center [418, 207] width 26 height 26
type input "09/17/2025"
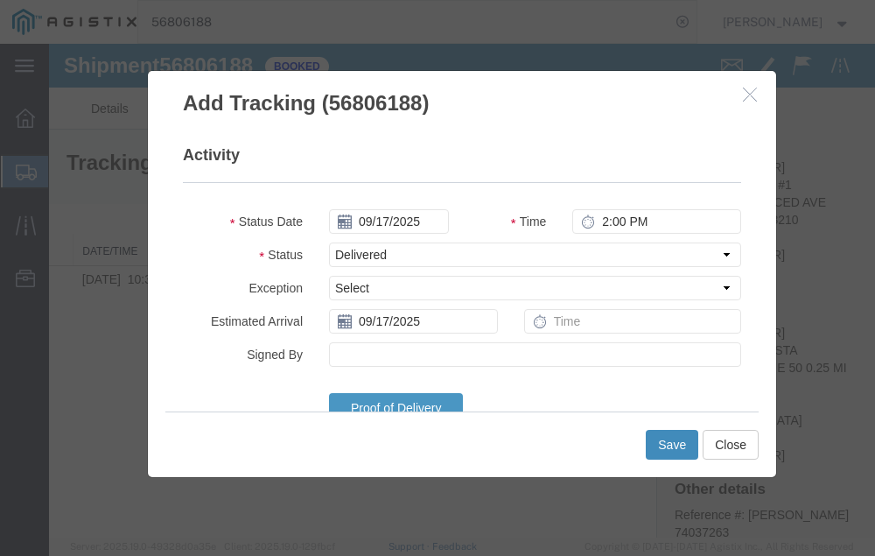
click at [668, 441] on button "Save" at bounding box center [672, 445] width 53 height 30
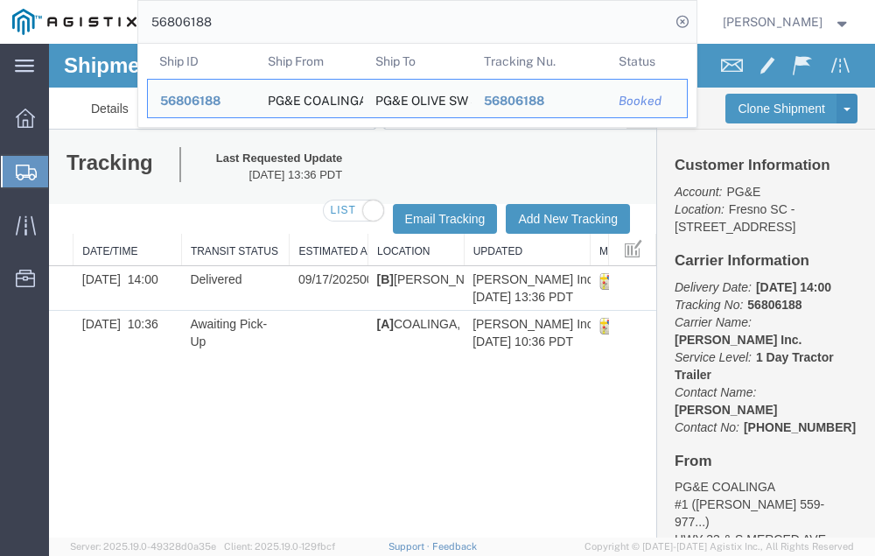
click at [253, 19] on input "56806188" at bounding box center [404, 22] width 532 height 42
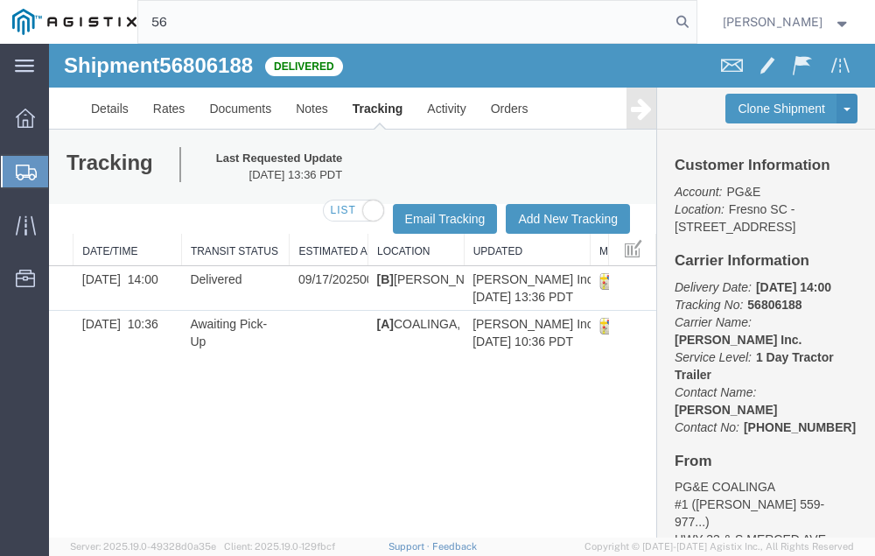
type input "5"
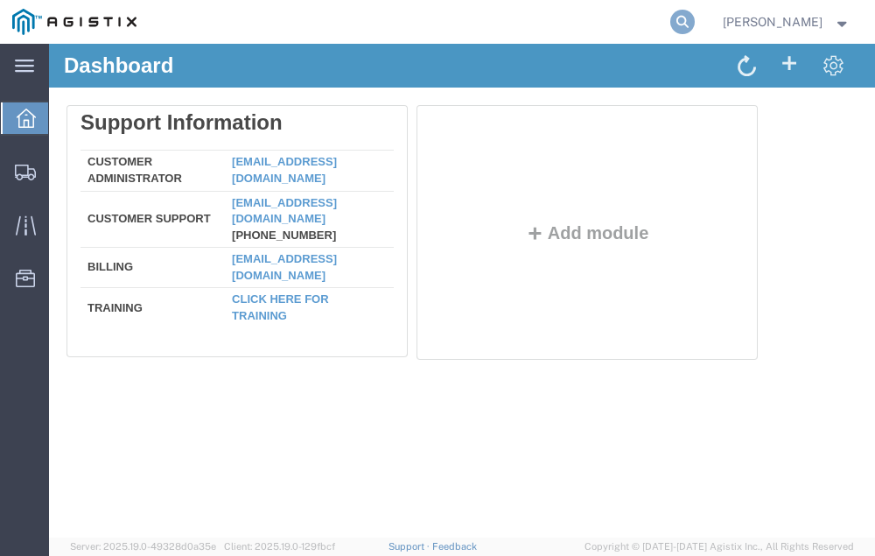
click at [695, 19] on icon at bounding box center [682, 22] width 25 height 25
type input "56848092"
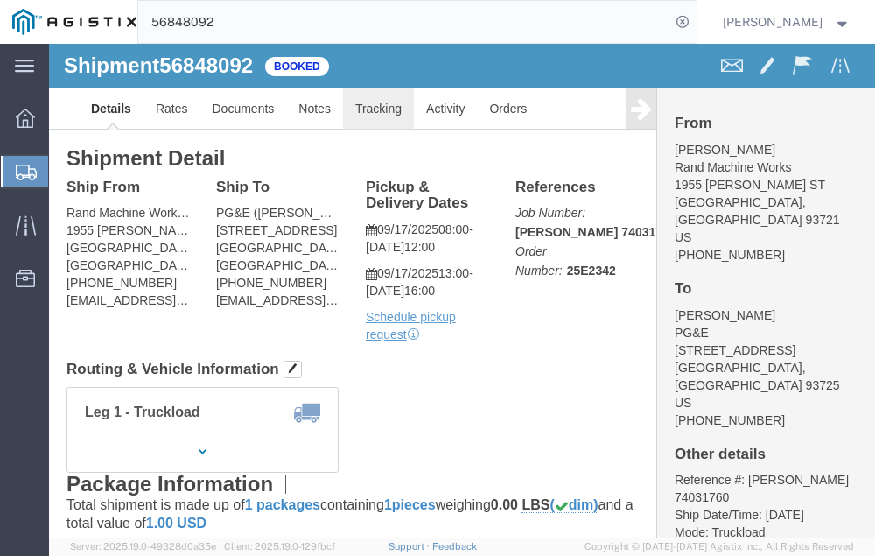
click link "Tracking"
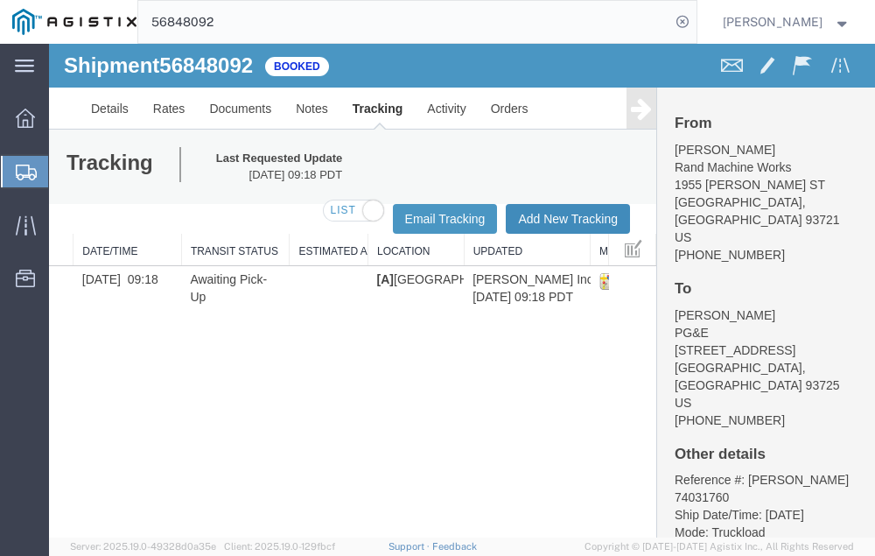
click at [553, 213] on button "Add New Tracking" at bounding box center [568, 219] width 124 height 30
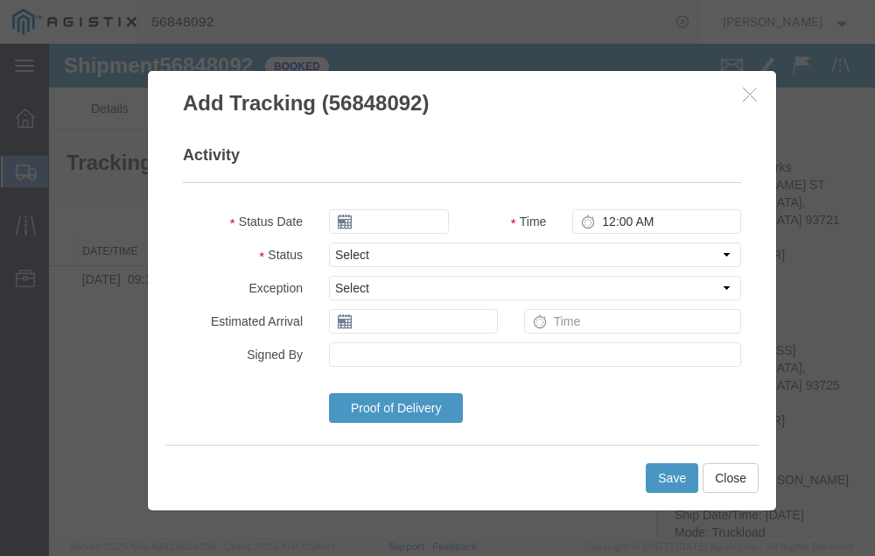
type input "09/17/2025"
type input "2:00 PM"
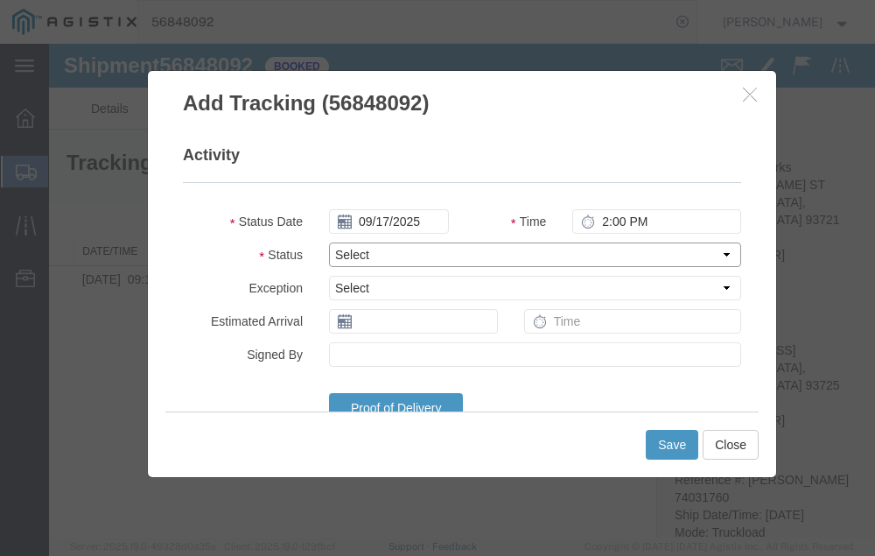
click at [411, 249] on select "Select Arrival Notice Available Arrival Notice Imported Arrive at Delivery Loca…" at bounding box center [535, 254] width 412 height 25
select select "DELIVRED"
click at [329, 242] on select "Select Arrival Notice Available Arrival Notice Imported Arrive at Delivery Loca…" at bounding box center [535, 254] width 412 height 25
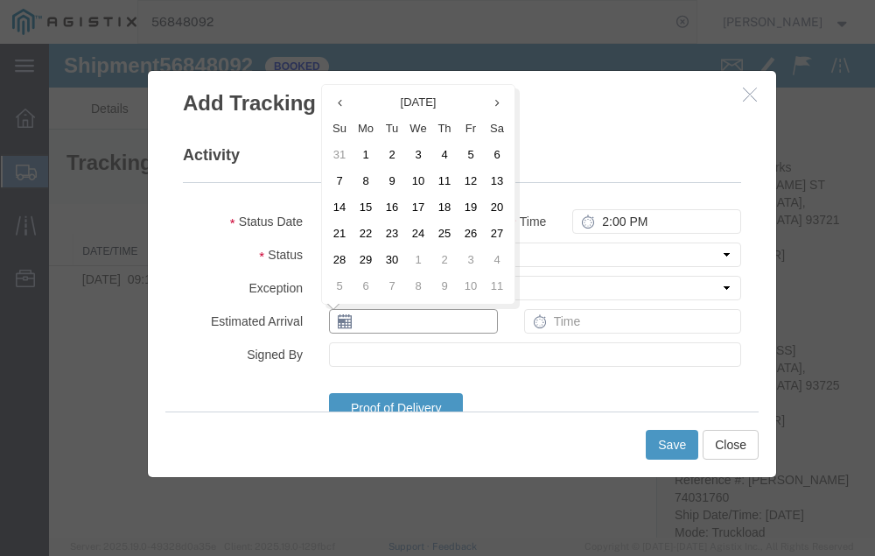
click at [417, 325] on input "text" at bounding box center [413, 321] width 169 height 25
click at [417, 198] on td "17" at bounding box center [418, 207] width 26 height 26
type input "09/17/2025"
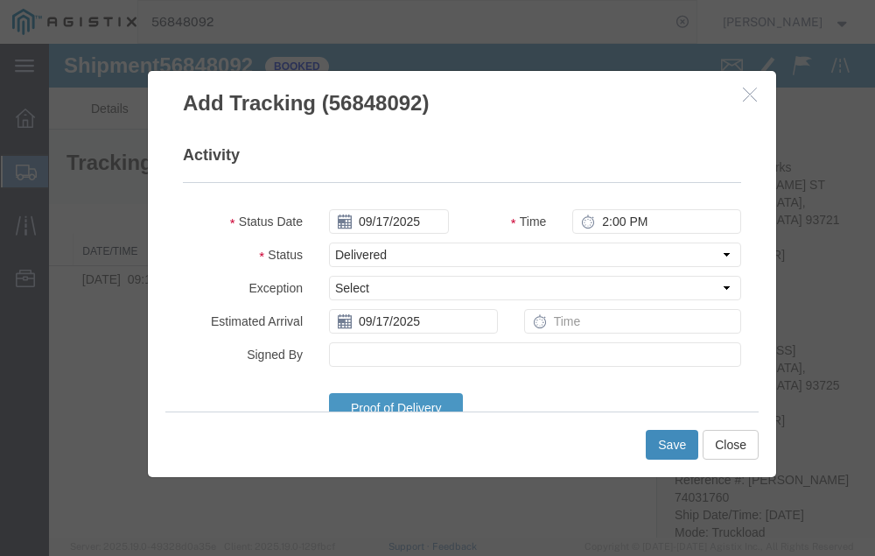
click at [669, 439] on button "Save" at bounding box center [672, 445] width 53 height 30
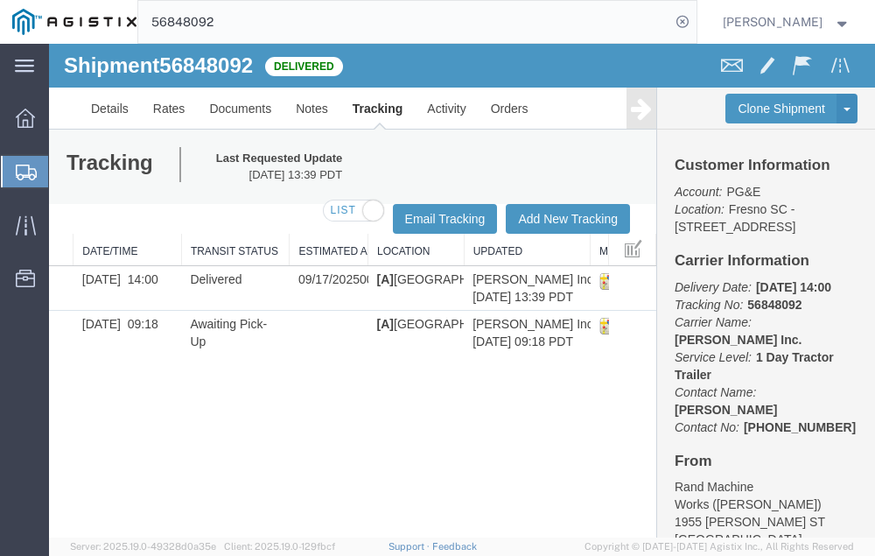
click at [267, 20] on input "56848092" at bounding box center [404, 22] width 532 height 42
type input "56811379"
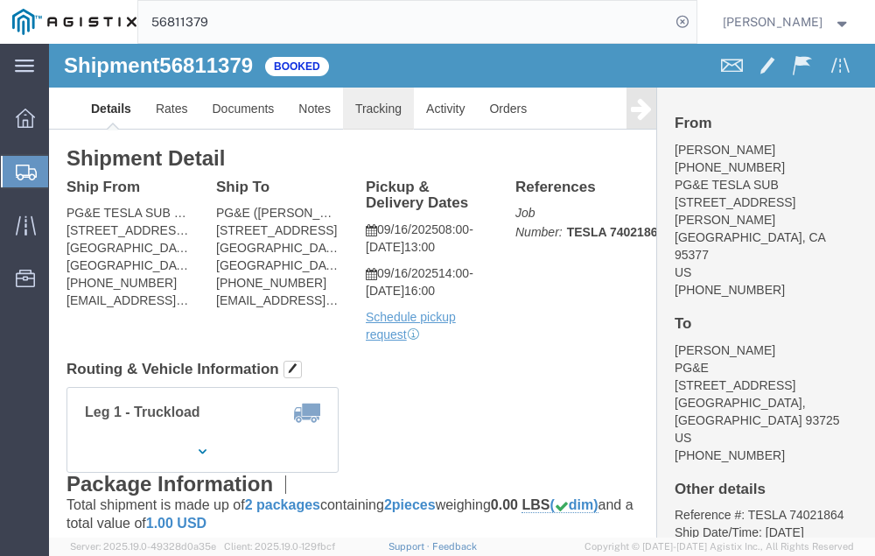
click link "Tracking"
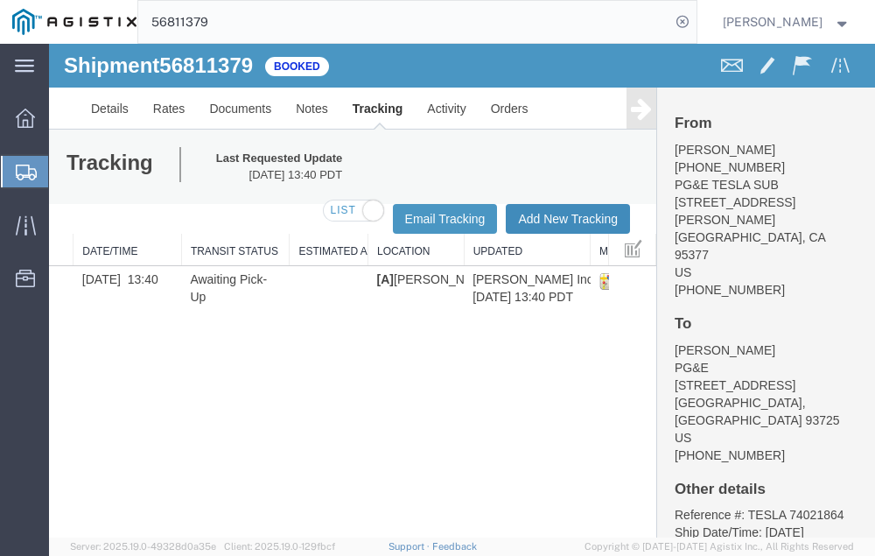
click at [551, 212] on button "Add New Tracking" at bounding box center [568, 219] width 124 height 30
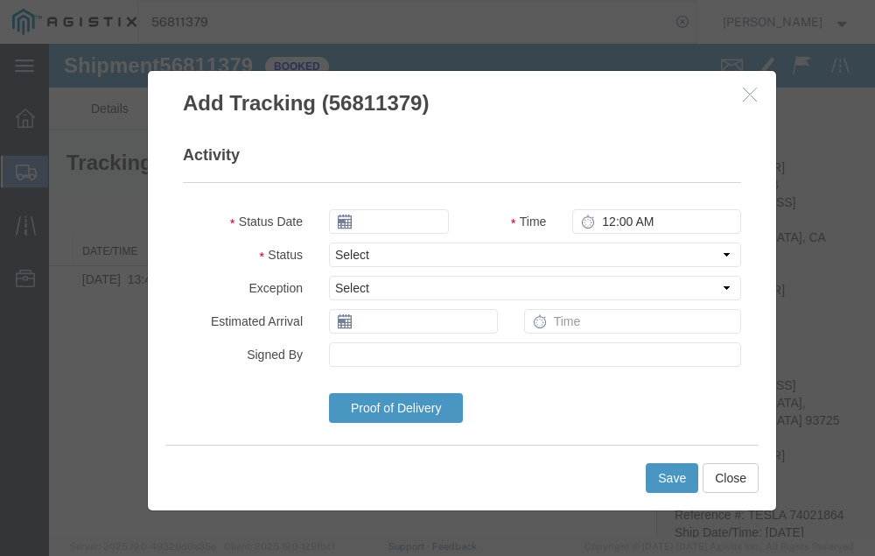
type input "09/17/2025"
type input "2:00 PM"
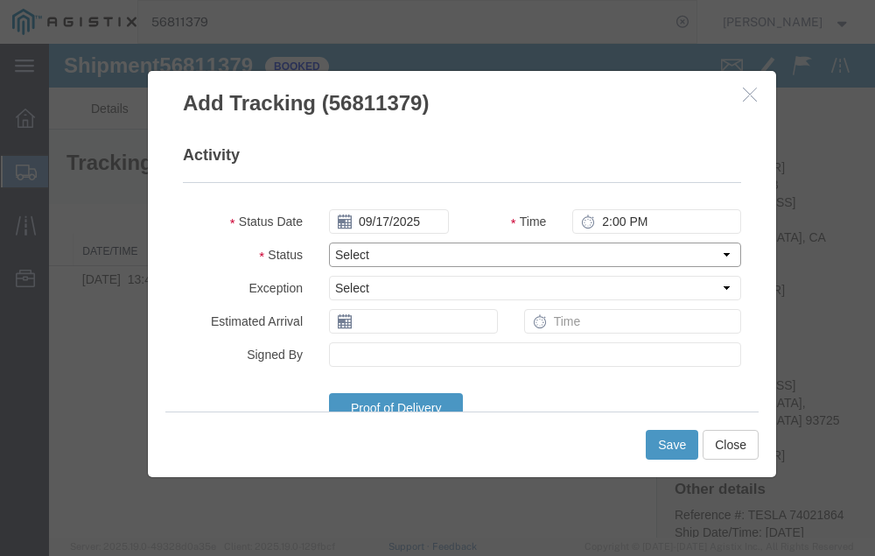
click at [406, 250] on select "Select Arrival Notice Available Arrival Notice Imported Arrive at Delivery Loca…" at bounding box center [535, 254] width 412 height 25
select select "DELIVRED"
click at [329, 242] on select "Select Arrival Notice Available Arrival Notice Imported Arrive at Delivery Loca…" at bounding box center [535, 254] width 412 height 25
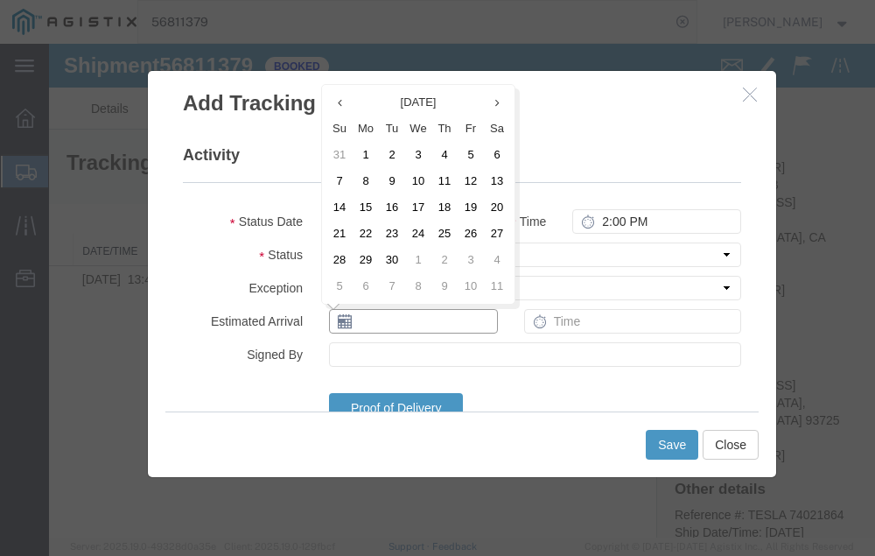
click at [382, 320] on input "text" at bounding box center [413, 321] width 169 height 25
click at [390, 205] on td "16" at bounding box center [392, 207] width 26 height 26
type input "09/16/2025"
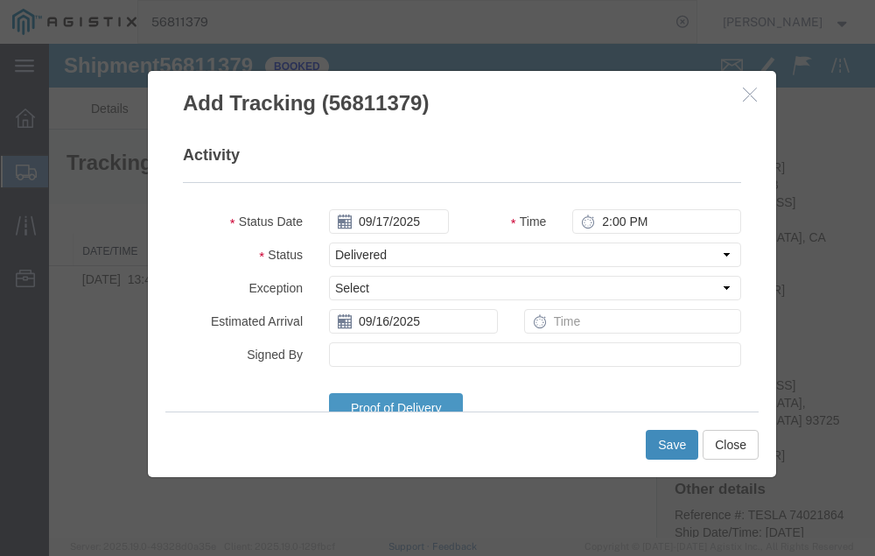
click at [669, 442] on button "Save" at bounding box center [672, 445] width 53 height 30
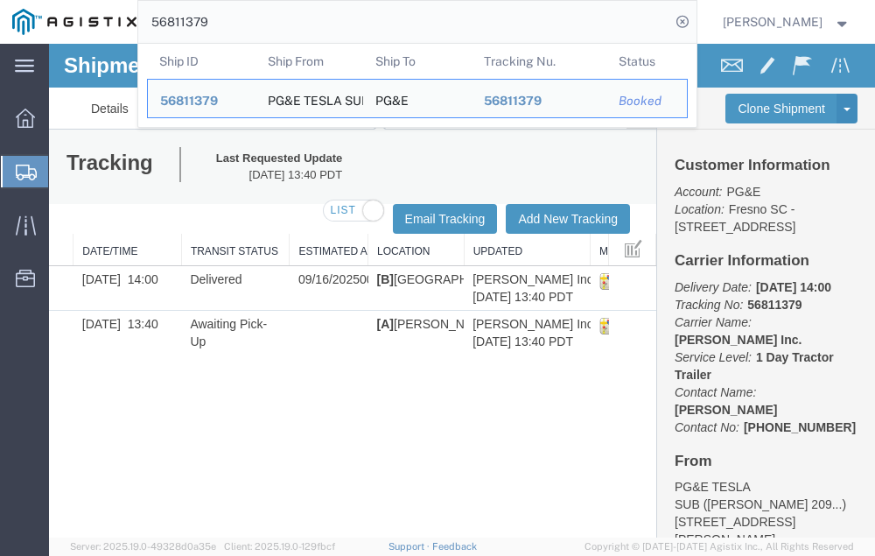
click at [254, 19] on input "56811379" at bounding box center [404, 22] width 532 height 42
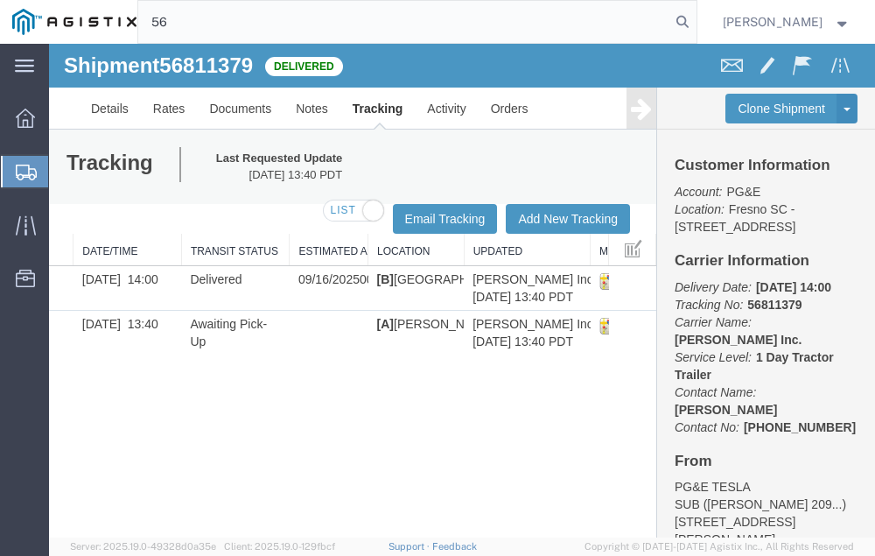
type input "5"
